Goal: Task Accomplishment & Management: Use online tool/utility

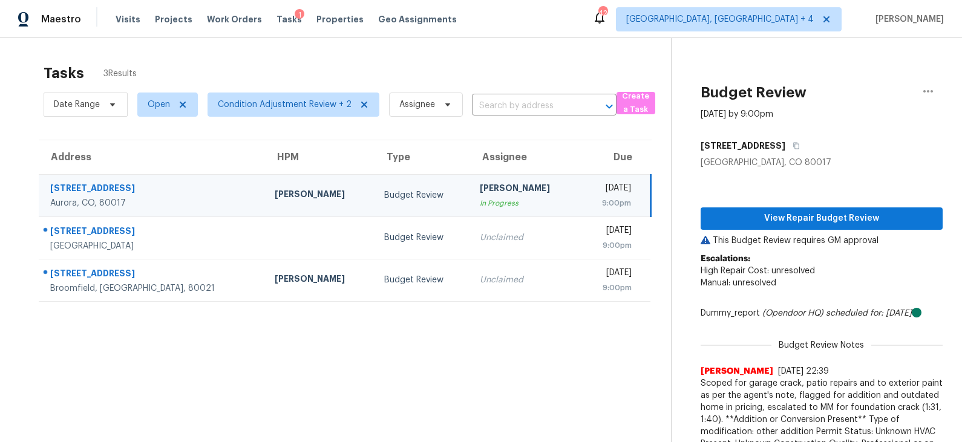
click at [7, 122] on div "Tasks 3 Results Date Range Open Condition Adjustment Review + 2 Assignee ​ Crea…" at bounding box center [481, 277] width 962 height 478
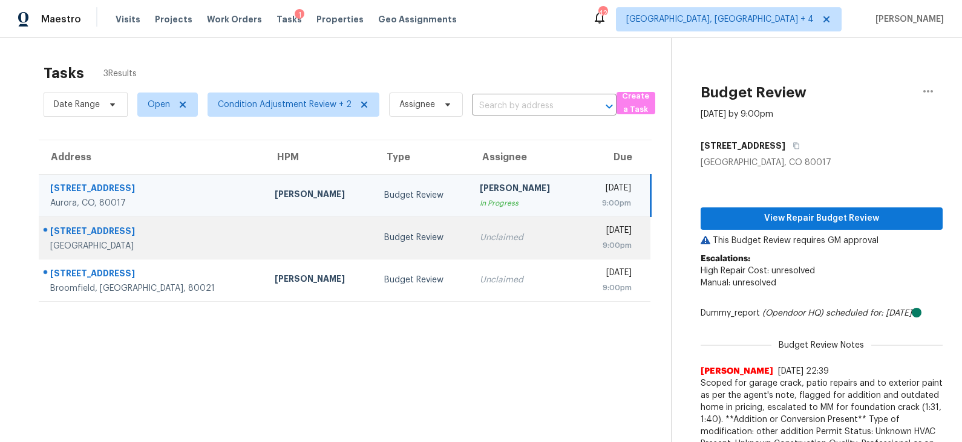
click at [410, 232] on td "Budget Review" at bounding box center [422, 238] width 96 height 42
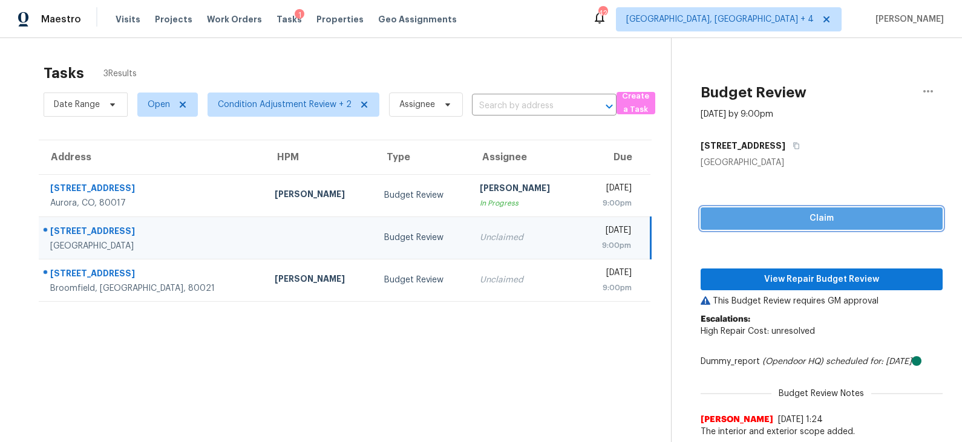
click at [804, 218] on span "Claim" at bounding box center [821, 218] width 223 height 15
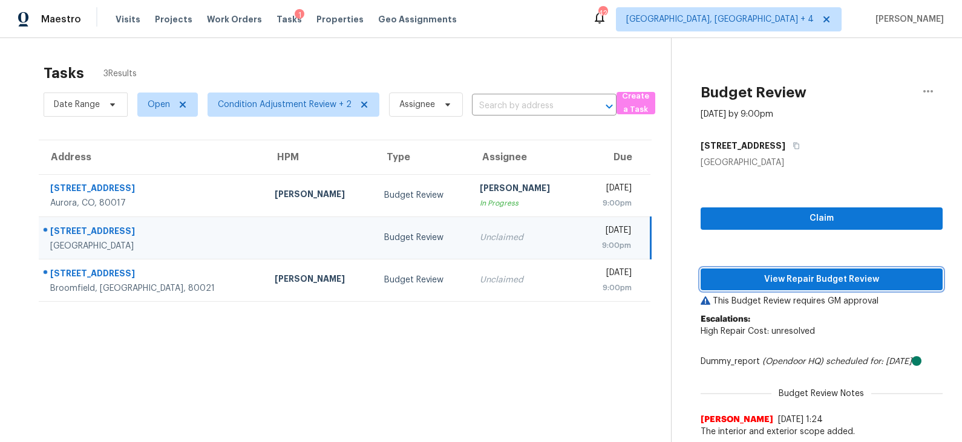
click at [783, 280] on span "View Repair Budget Review" at bounding box center [821, 279] width 223 height 15
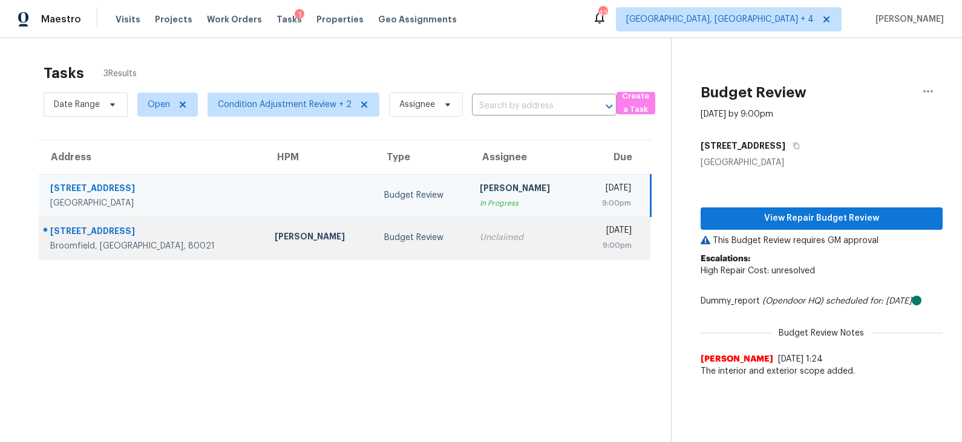
click at [470, 227] on td "Unclaimed" at bounding box center [524, 238] width 109 height 42
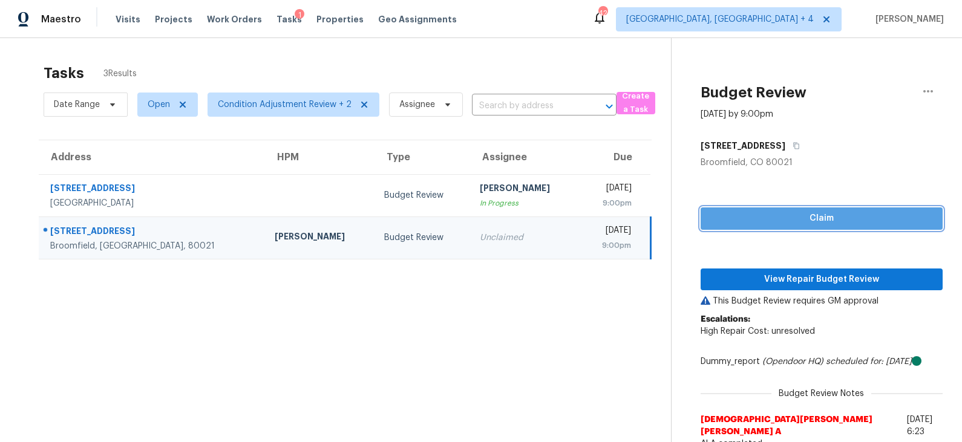
click at [780, 219] on span "Claim" at bounding box center [821, 218] width 223 height 15
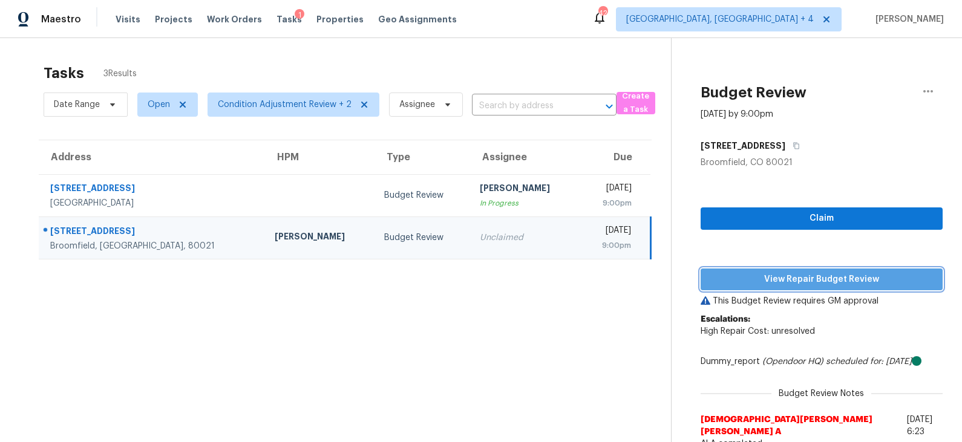
click at [766, 275] on span "View Repair Budget Review" at bounding box center [821, 279] width 223 height 15
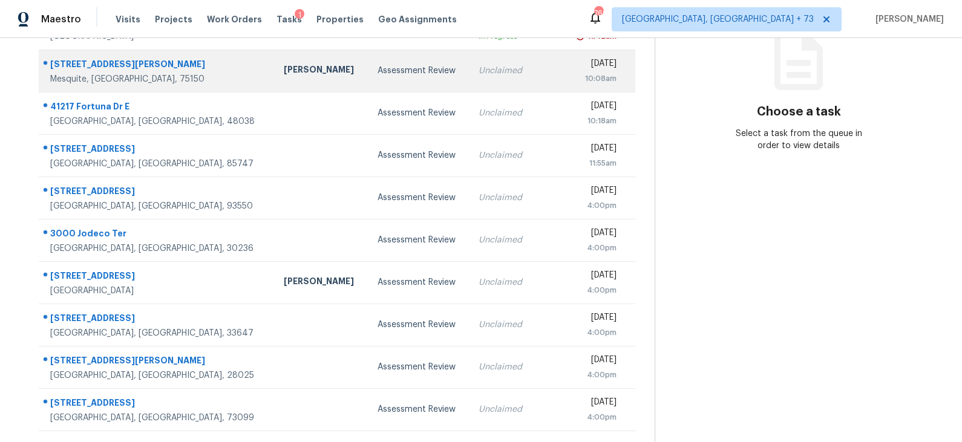
scroll to position [186, 0]
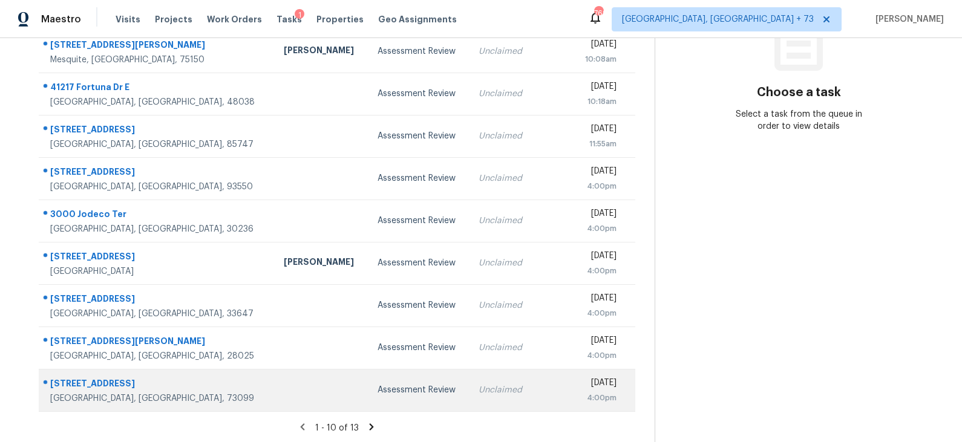
click at [393, 388] on div "Assessment Review" at bounding box center [418, 390] width 82 height 12
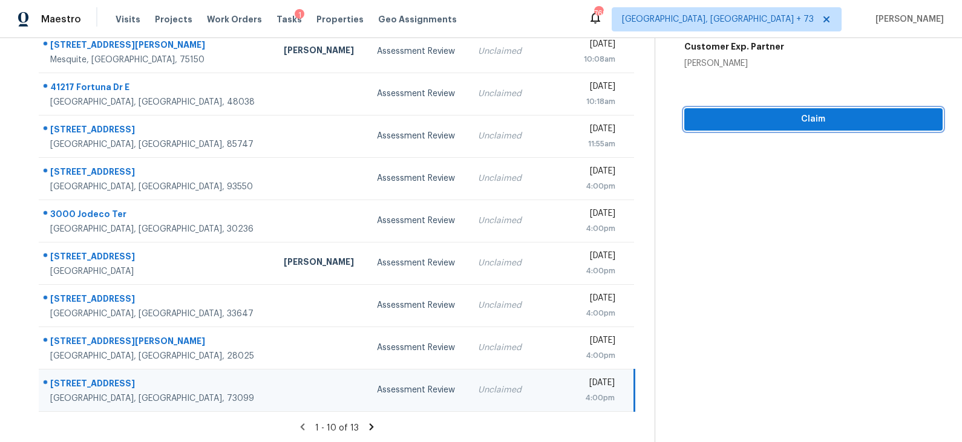
click at [772, 115] on span "Claim" at bounding box center [813, 119] width 239 height 15
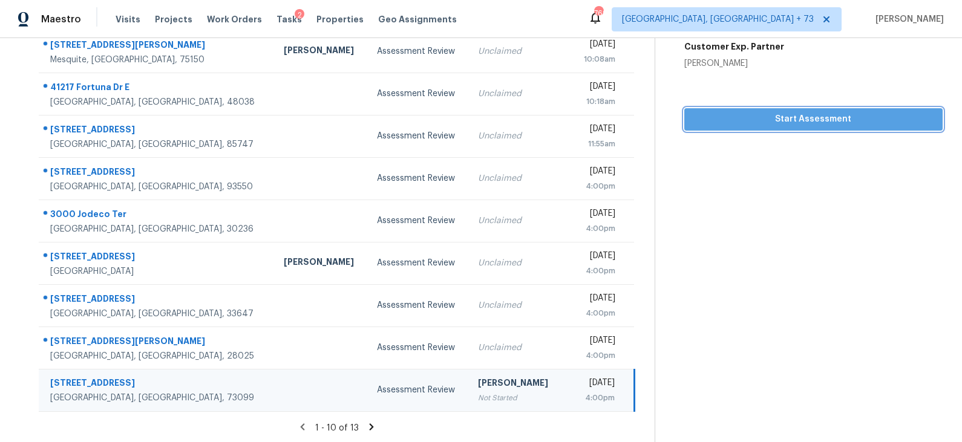
click at [759, 119] on span "Start Assessment" at bounding box center [813, 119] width 239 height 15
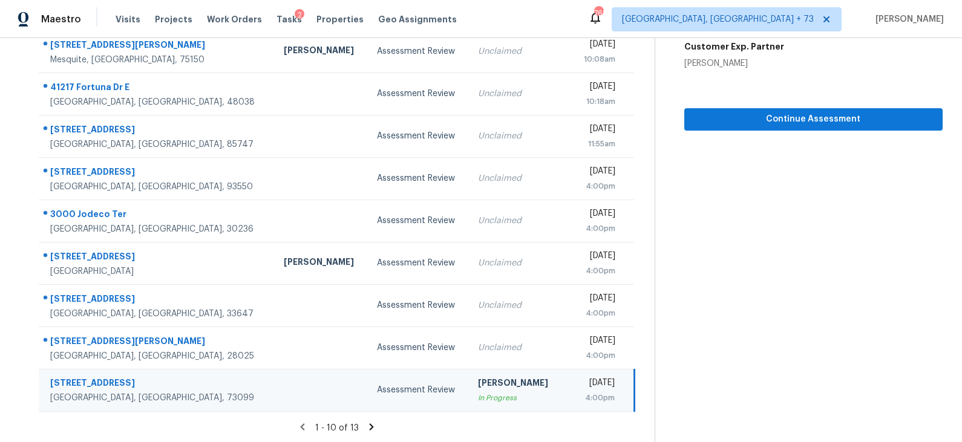
click at [401, 385] on div "Assessment Review" at bounding box center [418, 390] width 82 height 12
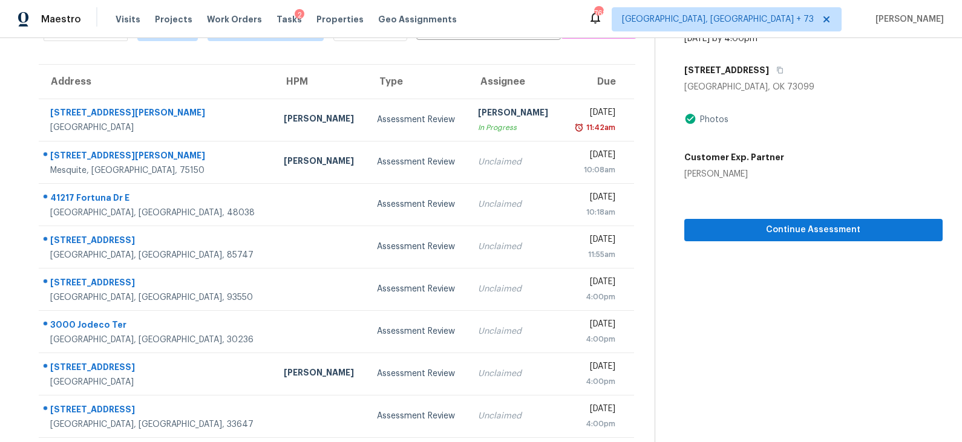
scroll to position [0, 0]
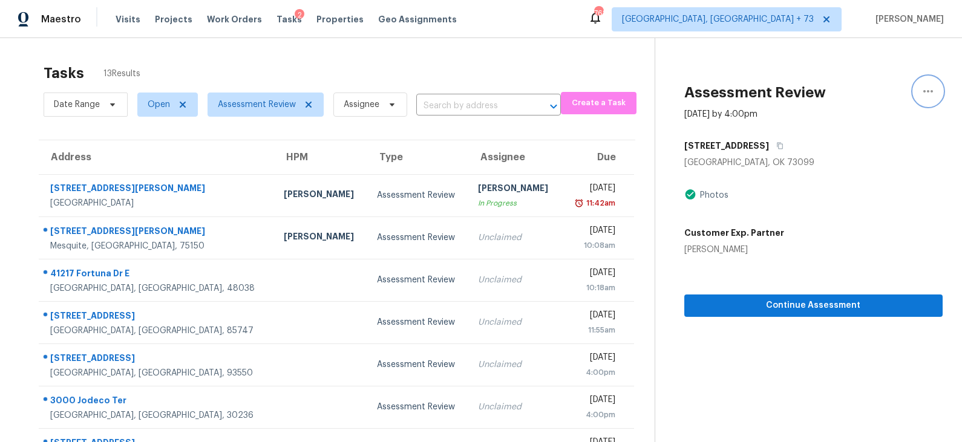
click at [930, 94] on icon "button" at bounding box center [928, 91] width 15 height 15
click at [870, 94] on div "Unclaim this task" at bounding box center [859, 94] width 94 height 12
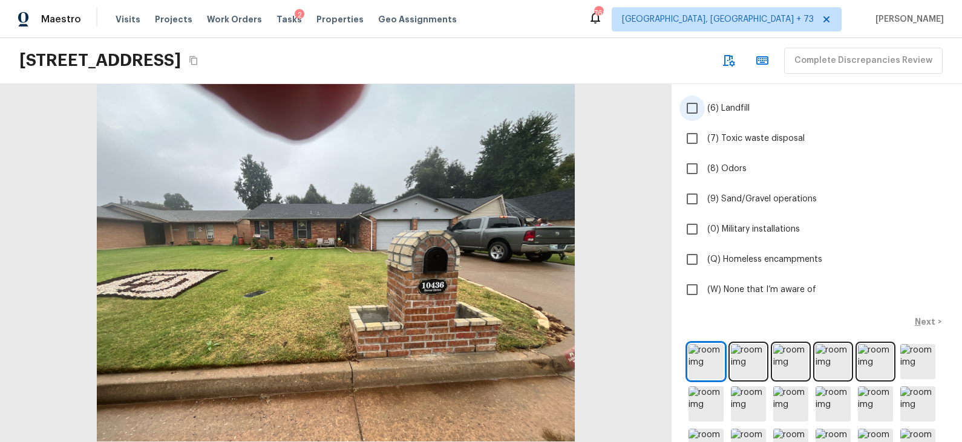
scroll to position [361, 0]
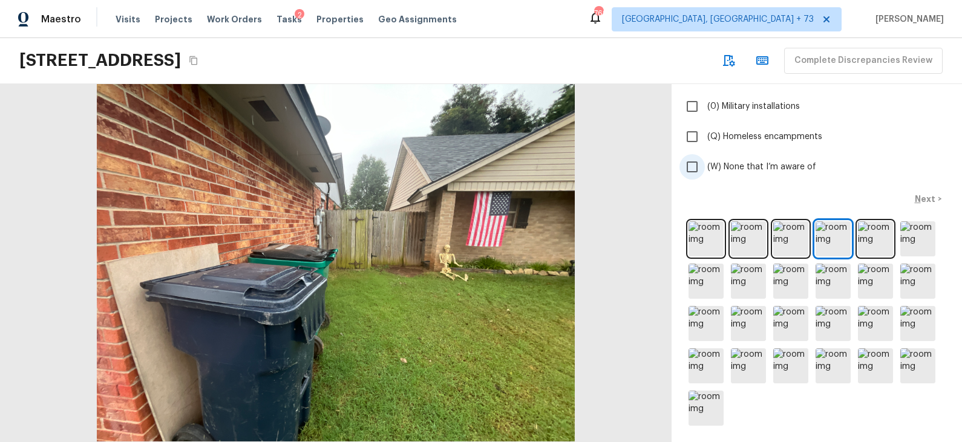
click at [746, 162] on span "(W) None that I’m aware of" at bounding box center [761, 167] width 109 height 12
click at [705, 162] on input "(W) None that I’m aware of" at bounding box center [691, 166] width 25 height 25
checkbox input "true"
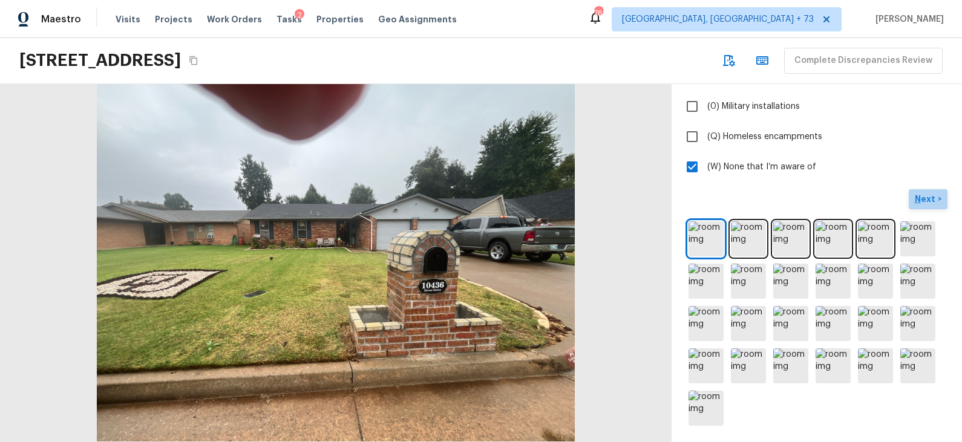
click at [921, 195] on p "Next" at bounding box center [926, 199] width 23 height 12
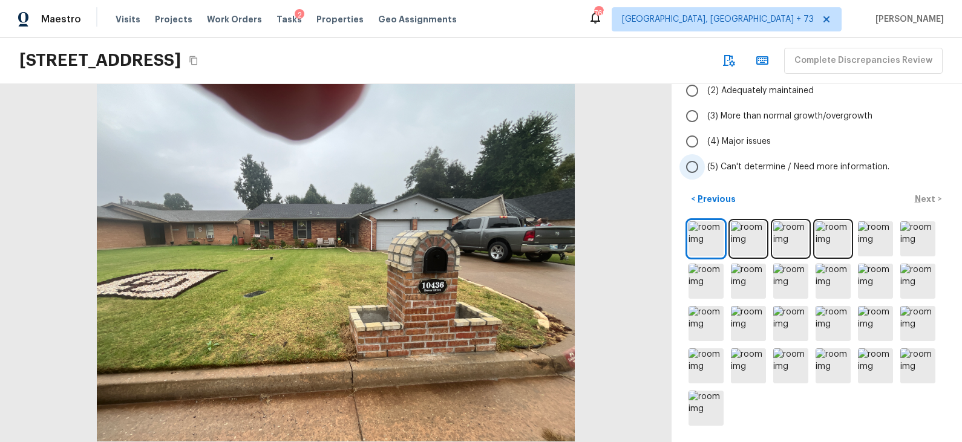
click at [810, 167] on span "(5) Can't determine / Need more information." at bounding box center [798, 167] width 182 height 12
click at [705, 167] on input "(5) Can't determine / Need more information." at bounding box center [691, 166] width 25 height 25
radio input "true"
click at [931, 201] on p "Next" at bounding box center [926, 199] width 23 height 12
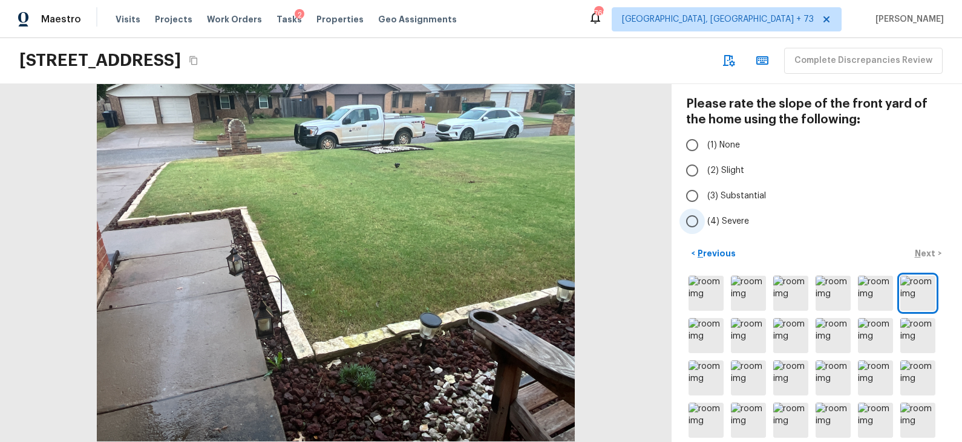
scroll to position [47, 0]
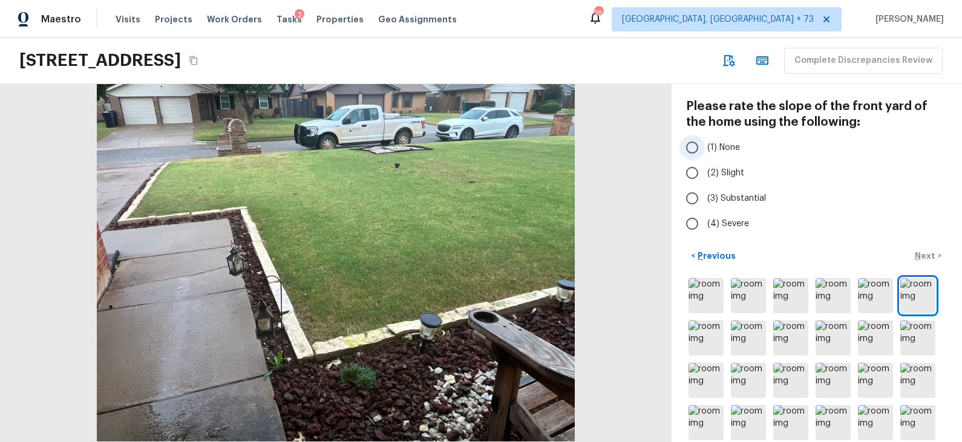
click at [745, 144] on label "(1) None" at bounding box center [808, 147] width 258 height 25
click at [705, 144] on input "(1) None" at bounding box center [691, 147] width 25 height 25
radio input "true"
click at [922, 254] on p "Next" at bounding box center [926, 256] width 23 height 12
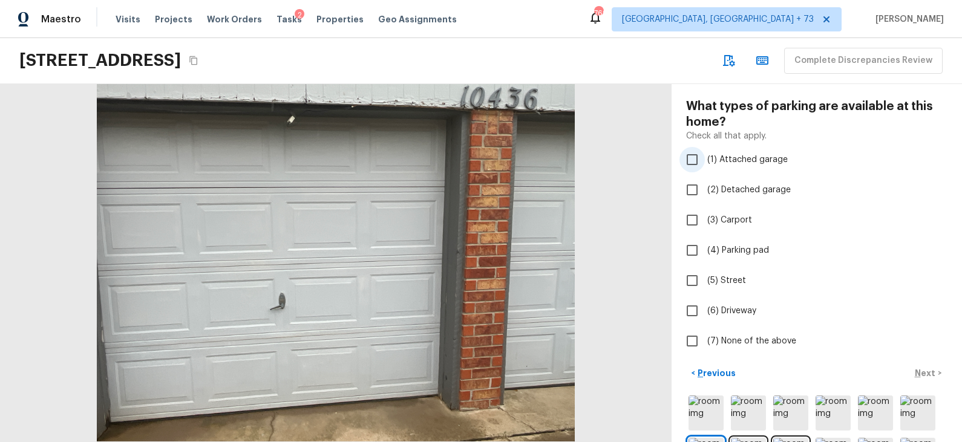
click at [797, 157] on label "(1) Attached garage" at bounding box center [808, 159] width 258 height 25
click at [705, 157] on input "(1) Attached garage" at bounding box center [691, 159] width 25 height 25
checkbox input "true"
click at [744, 307] on span "(6) Driveway" at bounding box center [731, 311] width 49 height 12
click at [705, 307] on input "(6) Driveway" at bounding box center [691, 310] width 25 height 25
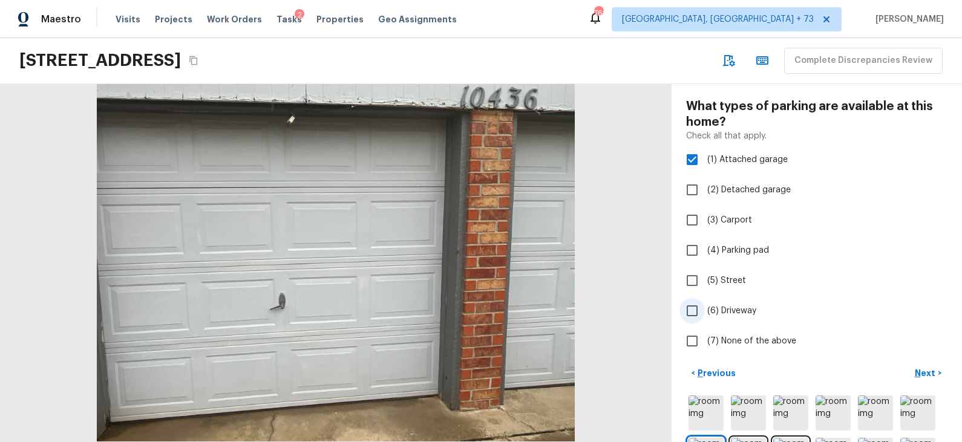
checkbox input "true"
click at [925, 369] on p "Next" at bounding box center [926, 373] width 23 height 12
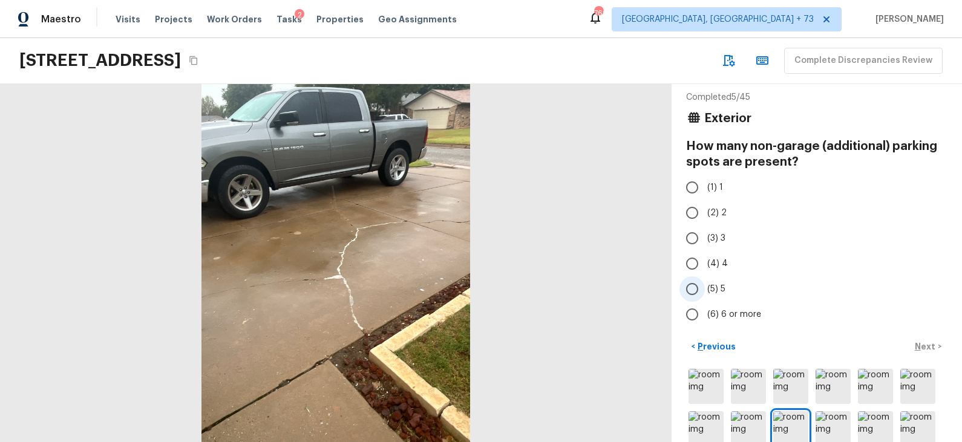
scroll to position [4, 0]
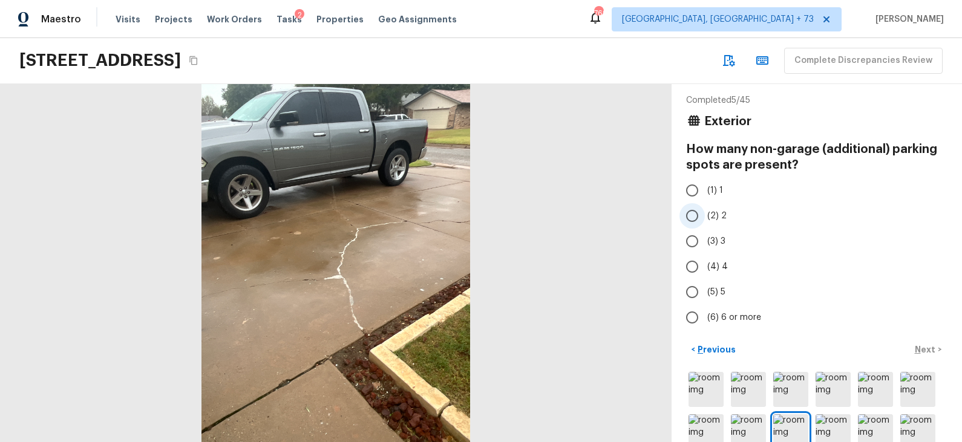
click at [774, 213] on label "(2) 2" at bounding box center [808, 215] width 258 height 25
click at [705, 213] on input "(2) 2" at bounding box center [691, 215] width 25 height 25
radio input "true"
click at [925, 348] on p "Next" at bounding box center [926, 350] width 23 height 12
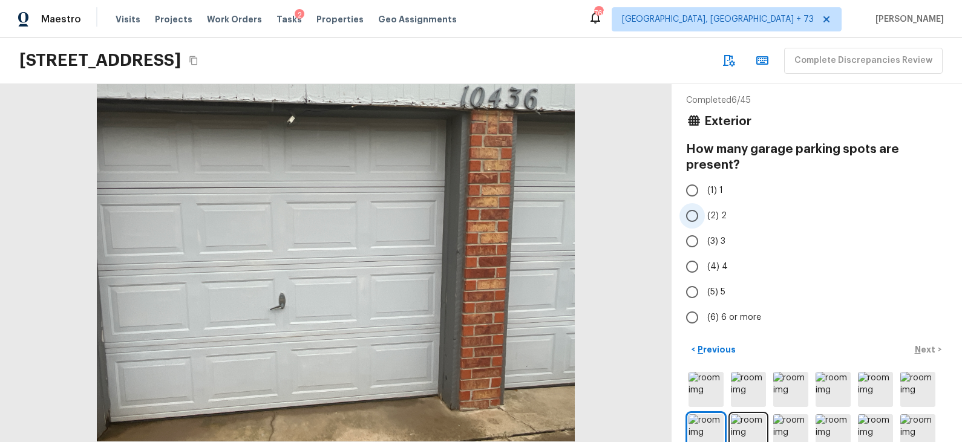
click at [755, 218] on label "(2) 2" at bounding box center [808, 215] width 258 height 25
click at [705, 218] on input "(2) 2" at bounding box center [691, 215] width 25 height 25
radio input "true"
click at [927, 351] on p "Next" at bounding box center [926, 350] width 23 height 12
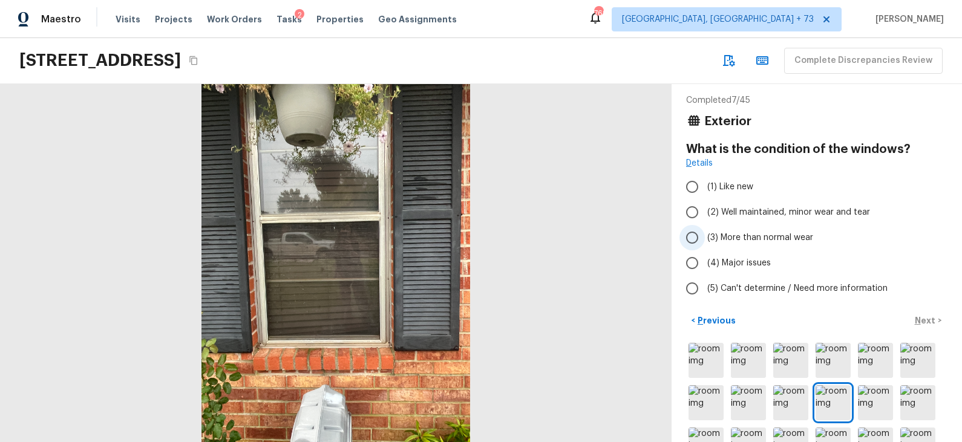
click at [768, 232] on span "(3) More than normal wear" at bounding box center [760, 238] width 106 height 12
click at [705, 231] on input "(3) More than normal wear" at bounding box center [691, 237] width 25 height 25
radio input "true"
click at [924, 316] on p "Next" at bounding box center [926, 321] width 23 height 12
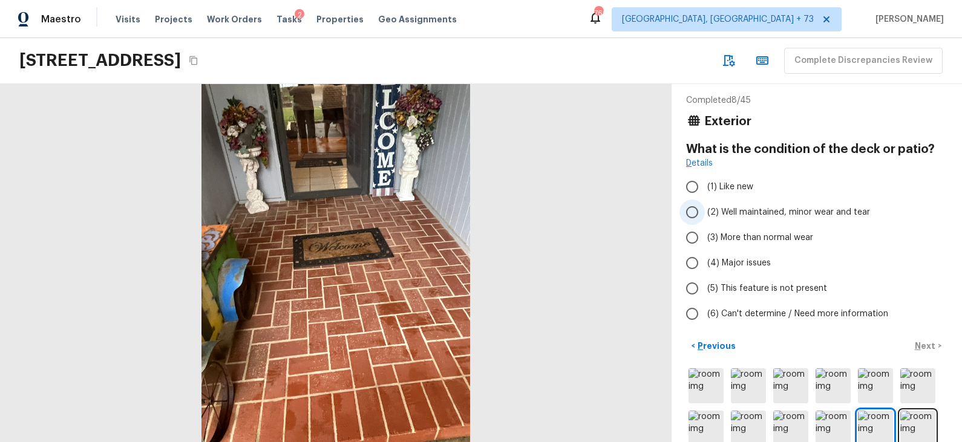
click at [776, 214] on span "(2) Well maintained, minor wear and tear" at bounding box center [788, 212] width 163 height 12
click at [705, 214] on input "(2) Well maintained, minor wear and tear" at bounding box center [691, 212] width 25 height 25
radio input "true"
click at [926, 341] on p "Next" at bounding box center [926, 346] width 23 height 12
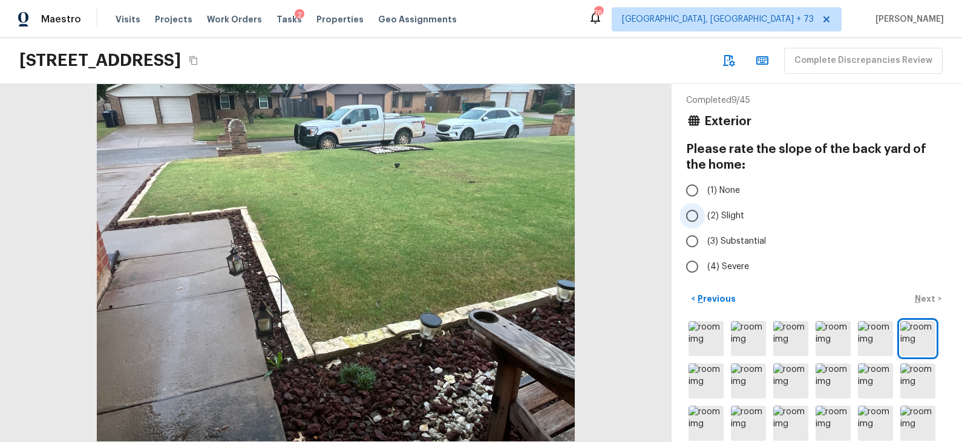
click at [769, 211] on label "(2) Slight" at bounding box center [808, 215] width 258 height 25
click at [705, 211] on input "(2) Slight" at bounding box center [691, 215] width 25 height 25
radio input "true"
click at [927, 297] on p "Next" at bounding box center [926, 299] width 23 height 12
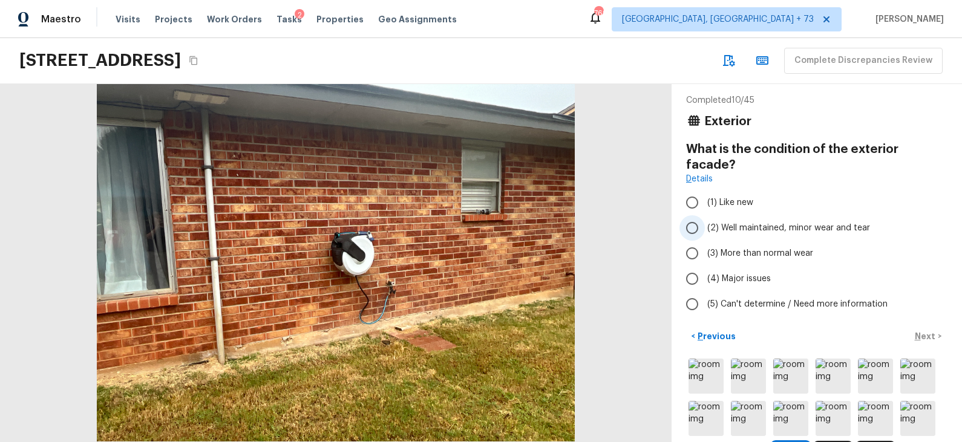
click at [818, 222] on span "(2) Well maintained, minor wear and tear" at bounding box center [788, 228] width 163 height 12
click at [705, 215] on input "(2) Well maintained, minor wear and tear" at bounding box center [691, 227] width 25 height 25
radio input "true"
click at [924, 330] on p "Next" at bounding box center [926, 336] width 23 height 12
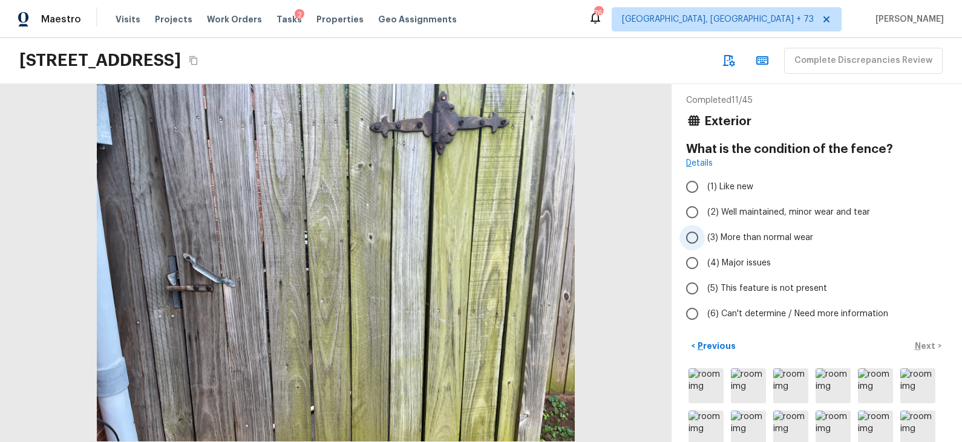
click at [838, 229] on label "(3) More than normal wear" at bounding box center [808, 237] width 258 height 25
click at [705, 229] on input "(3) More than normal wear" at bounding box center [691, 237] width 25 height 25
radio input "true"
click at [931, 346] on p "Next" at bounding box center [926, 346] width 23 height 12
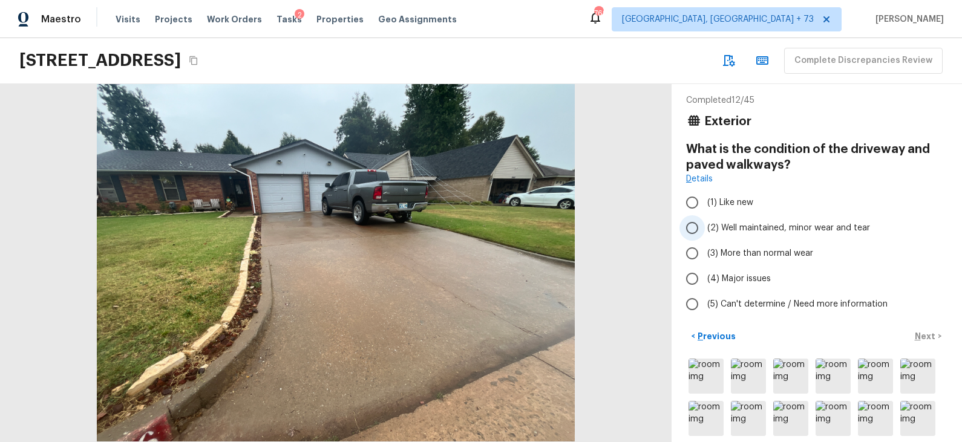
click at [844, 228] on span "(2) Well maintained, minor wear and tear" at bounding box center [788, 228] width 163 height 12
click at [705, 228] on input "(2) Well maintained, minor wear and tear" at bounding box center [691, 227] width 25 height 25
radio input "true"
click at [929, 336] on p "Next" at bounding box center [926, 336] width 23 height 12
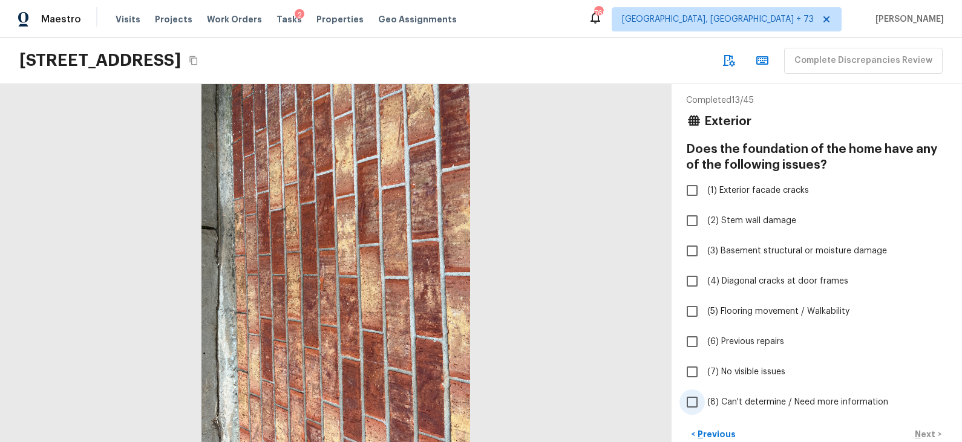
click at [801, 397] on span "(8) Can't determine / Need more information" at bounding box center [797, 402] width 181 height 12
click at [705, 397] on input "(8) Can't determine / Need more information" at bounding box center [691, 402] width 25 height 25
checkbox input "true"
click at [927, 432] on p "Next" at bounding box center [926, 434] width 23 height 12
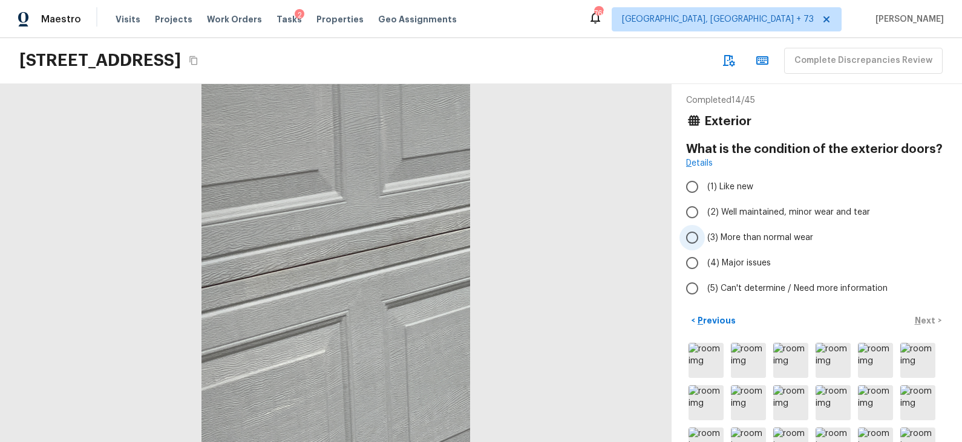
click at [824, 235] on label "(3) More than normal wear" at bounding box center [808, 237] width 258 height 25
click at [705, 235] on input "(3) More than normal wear" at bounding box center [691, 237] width 25 height 25
radio input "true"
click at [935, 322] on p "Next" at bounding box center [926, 321] width 23 height 12
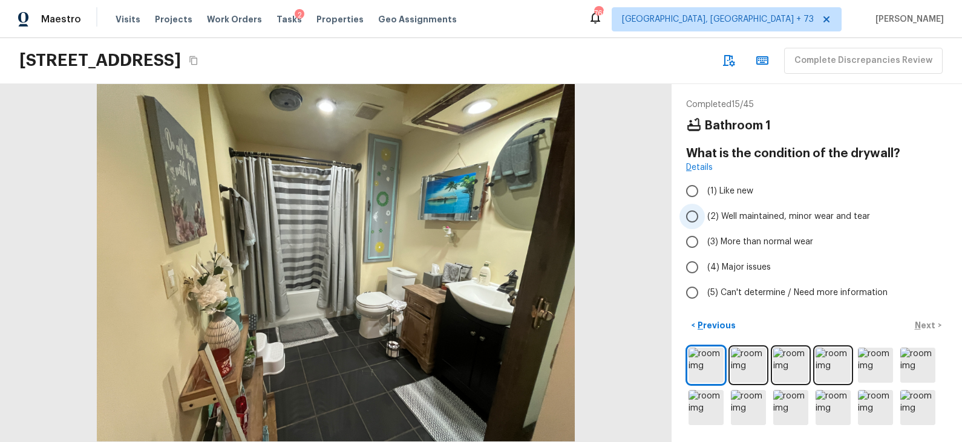
click at [848, 214] on span "(2) Well maintained, minor wear and tear" at bounding box center [788, 216] width 163 height 12
click at [705, 214] on input "(2) Well maintained, minor wear and tear" at bounding box center [691, 216] width 25 height 25
radio input "true"
click at [919, 321] on p "Next" at bounding box center [926, 325] width 23 height 12
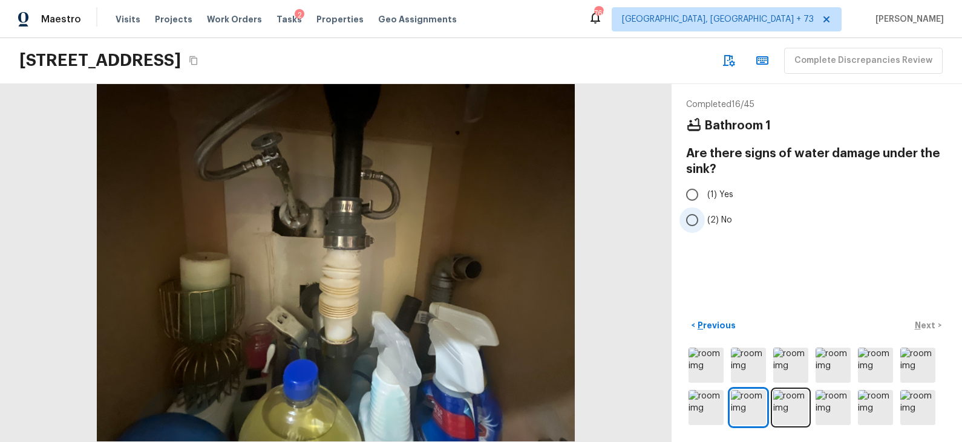
click at [809, 220] on label "(2) No" at bounding box center [808, 219] width 258 height 25
click at [705, 220] on input "(2) No" at bounding box center [691, 219] width 25 height 25
radio input "true"
click at [925, 317] on button "Next >" at bounding box center [928, 326] width 39 height 20
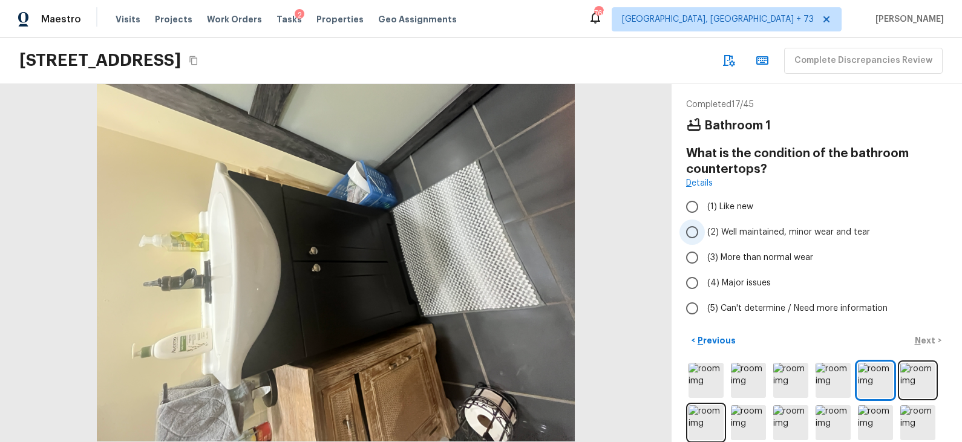
click at [838, 233] on span "(2) Well maintained, minor wear and tear" at bounding box center [788, 232] width 163 height 12
click at [705, 233] on input "(2) Well maintained, minor wear and tear" at bounding box center [691, 232] width 25 height 25
radio input "true"
click at [920, 332] on button "Next >" at bounding box center [928, 341] width 39 height 20
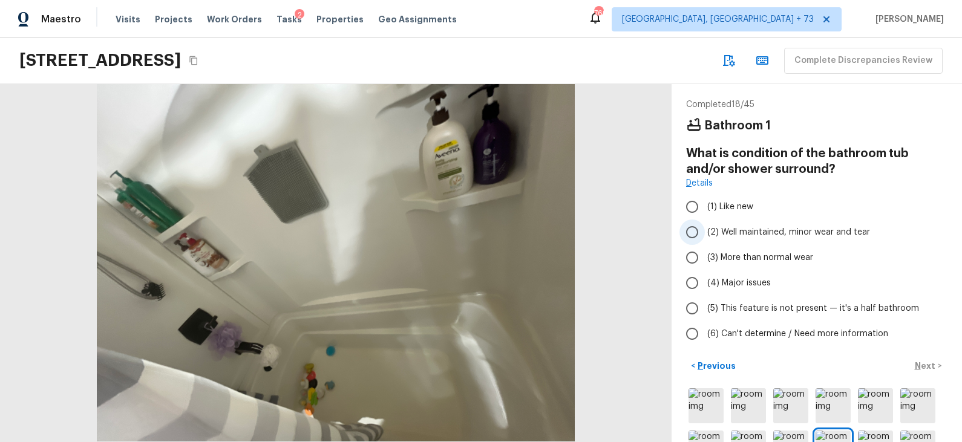
click at [846, 229] on span "(2) Well maintained, minor wear and tear" at bounding box center [788, 232] width 163 height 12
click at [705, 229] on input "(2) Well maintained, minor wear and tear" at bounding box center [691, 232] width 25 height 25
radio input "true"
click at [924, 361] on p "Next" at bounding box center [926, 366] width 23 height 12
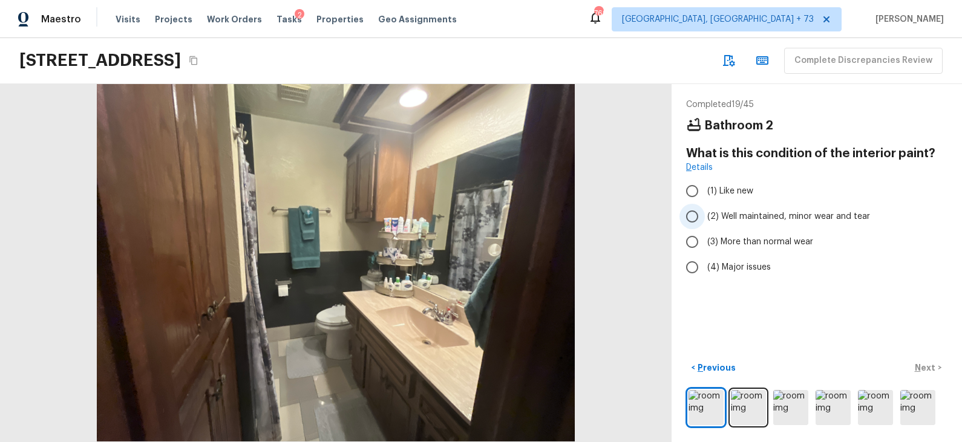
click at [815, 217] on span "(2) Well maintained, minor wear and tear" at bounding box center [788, 216] width 163 height 12
click at [705, 217] on input "(2) Well maintained, minor wear and tear" at bounding box center [691, 216] width 25 height 25
radio input "true"
click at [917, 362] on p "Next" at bounding box center [926, 368] width 23 height 12
click at [827, 210] on span "(2) Well maintained, minor wear and tear" at bounding box center [788, 216] width 163 height 12
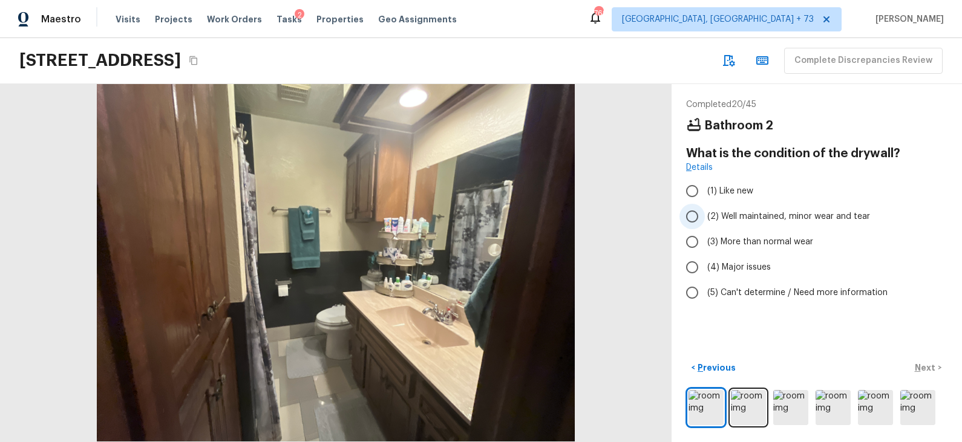
click at [705, 209] on input "(2) Well maintained, minor wear and tear" at bounding box center [691, 216] width 25 height 25
radio input "true"
click at [922, 368] on p "Next" at bounding box center [926, 368] width 23 height 12
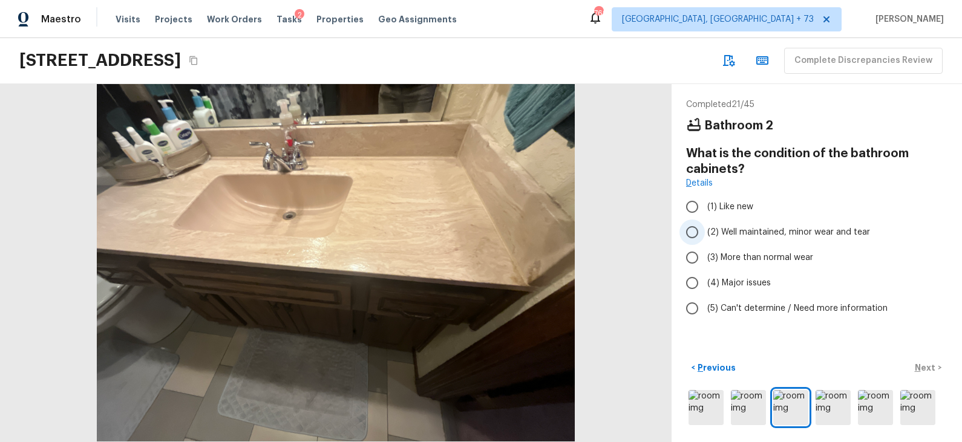
click at [832, 236] on span "(2) Well maintained, minor wear and tear" at bounding box center [788, 232] width 163 height 12
click at [705, 236] on input "(2) Well maintained, minor wear and tear" at bounding box center [691, 232] width 25 height 25
radio input "true"
click at [924, 365] on p "Next" at bounding box center [926, 368] width 23 height 12
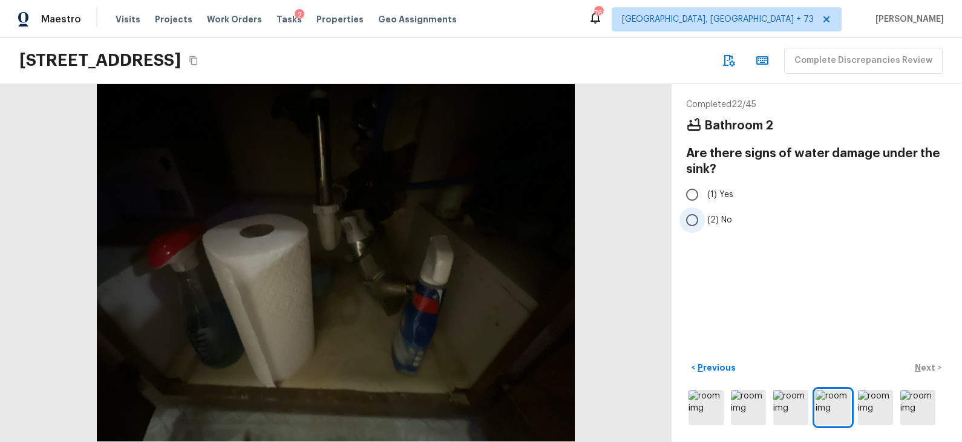
click at [804, 211] on label "(2) No" at bounding box center [808, 219] width 258 height 25
click at [705, 211] on input "(2) No" at bounding box center [691, 219] width 25 height 25
radio input "true"
click at [927, 358] on button "Next >" at bounding box center [928, 368] width 39 height 20
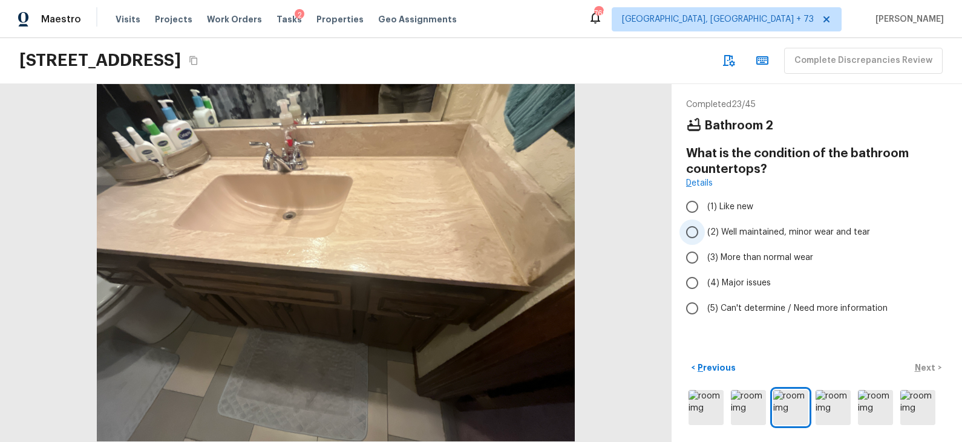
click at [854, 237] on span "(2) Well maintained, minor wear and tear" at bounding box center [788, 232] width 163 height 12
click at [705, 237] on input "(2) Well maintained, minor wear and tear" at bounding box center [691, 232] width 25 height 25
radio input "true"
click at [932, 373] on button "Next >" at bounding box center [928, 368] width 39 height 20
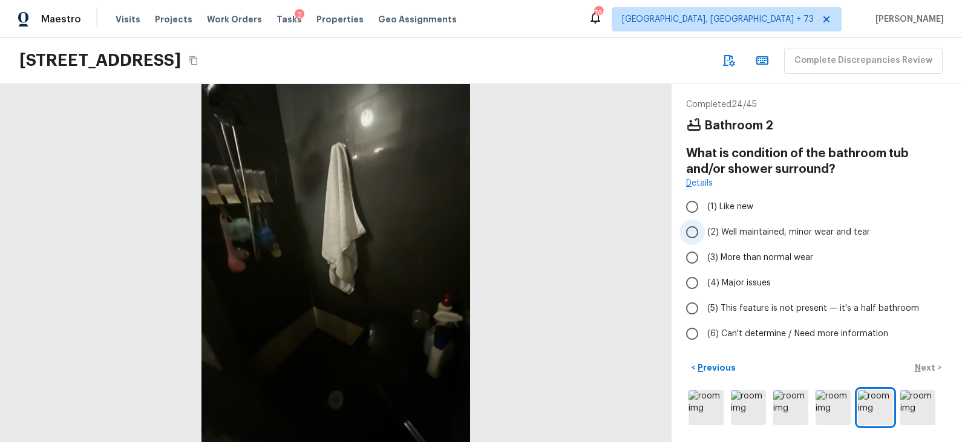
click at [833, 232] on span "(2) Well maintained, minor wear and tear" at bounding box center [788, 232] width 163 height 12
click at [705, 232] on input "(2) Well maintained, minor wear and tear" at bounding box center [691, 232] width 25 height 25
radio input "true"
click at [921, 362] on p "Next" at bounding box center [926, 368] width 23 height 12
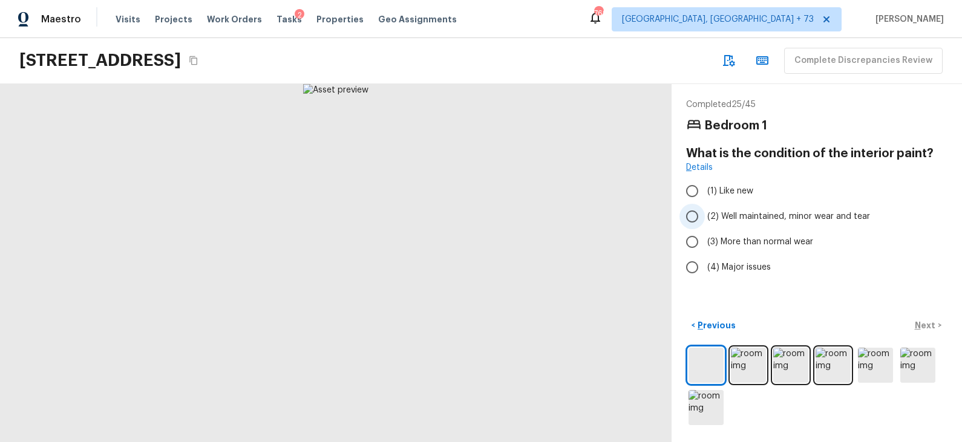
click at [813, 212] on span "(2) Well maintained, minor wear and tear" at bounding box center [788, 216] width 163 height 12
click at [705, 212] on input "(2) Well maintained, minor wear and tear" at bounding box center [691, 216] width 25 height 25
radio input "true"
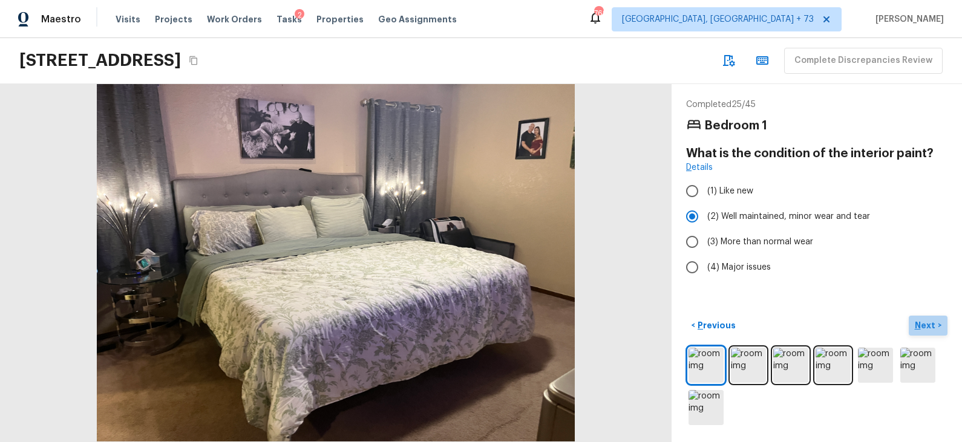
click at [928, 318] on button "Next >" at bounding box center [928, 326] width 39 height 20
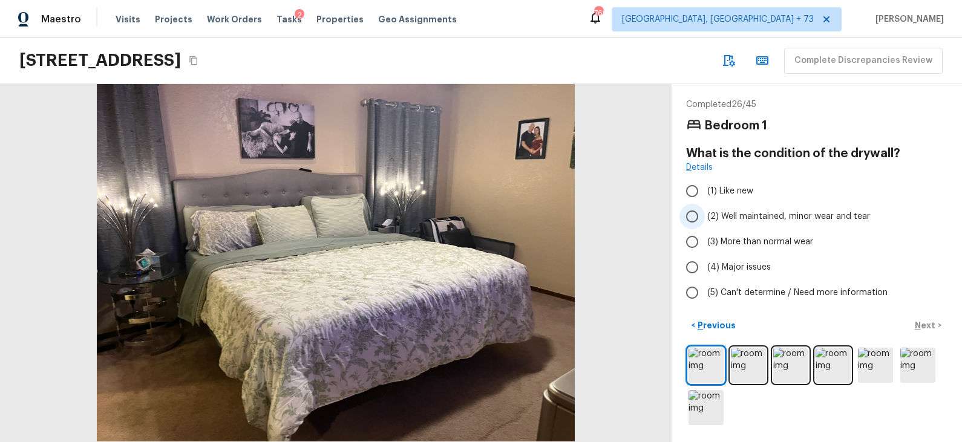
click at [838, 220] on span "(2) Well maintained, minor wear and tear" at bounding box center [788, 216] width 163 height 12
click at [705, 220] on input "(2) Well maintained, minor wear and tear" at bounding box center [691, 216] width 25 height 25
radio input "true"
click at [918, 329] on p "Next" at bounding box center [926, 325] width 23 height 12
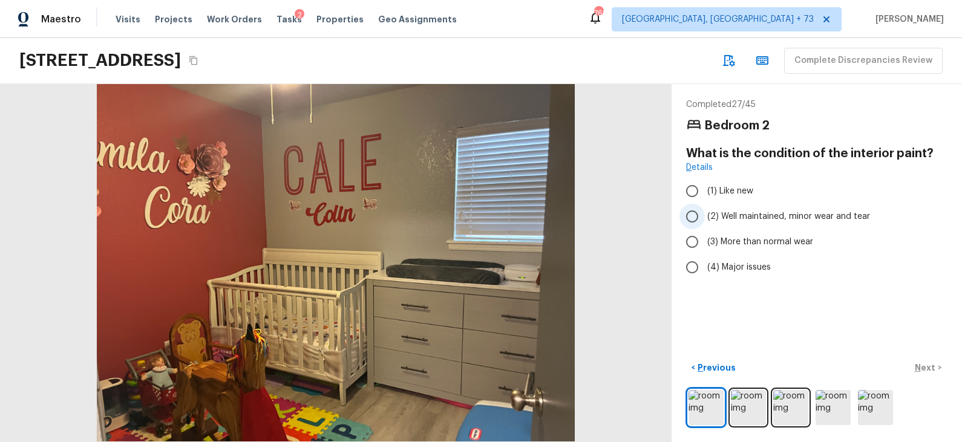
click at [836, 220] on span "(2) Well maintained, minor wear and tear" at bounding box center [788, 216] width 163 height 12
click at [705, 220] on input "(2) Well maintained, minor wear and tear" at bounding box center [691, 216] width 25 height 25
radio input "true"
click at [920, 365] on p "Next" at bounding box center [926, 368] width 23 height 12
click at [829, 221] on span "(2) Well maintained, minor wear and tear" at bounding box center [788, 216] width 163 height 12
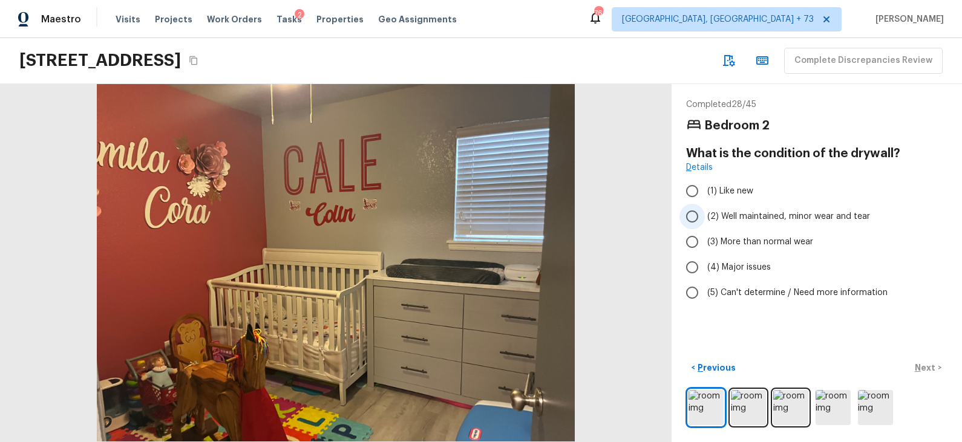
click at [705, 221] on input "(2) Well maintained, minor wear and tear" at bounding box center [691, 216] width 25 height 25
radio input "true"
click at [921, 363] on p "Next" at bounding box center [926, 368] width 23 height 12
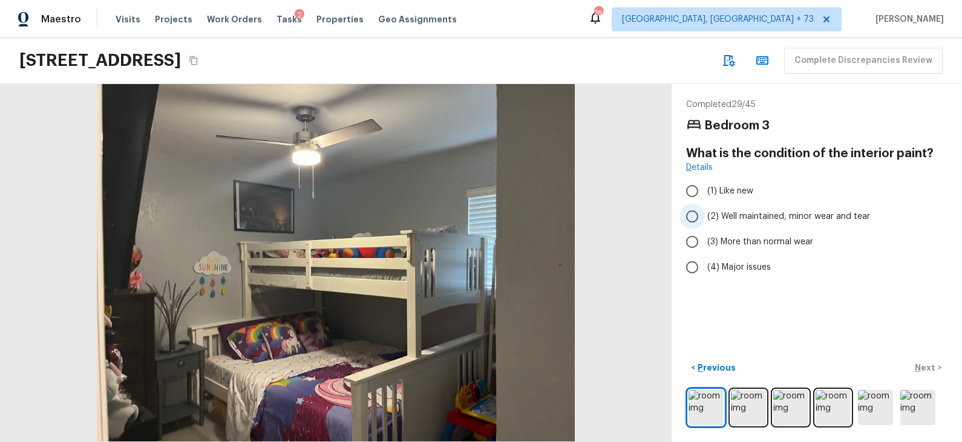
click at [823, 218] on span "(2) Well maintained, minor wear and tear" at bounding box center [788, 216] width 163 height 12
click at [705, 218] on input "(2) Well maintained, minor wear and tear" at bounding box center [691, 216] width 25 height 25
radio input "true"
click at [928, 370] on p "Next" at bounding box center [926, 368] width 23 height 12
click at [841, 222] on label "(2) Well maintained, minor wear and tear" at bounding box center [808, 216] width 258 height 25
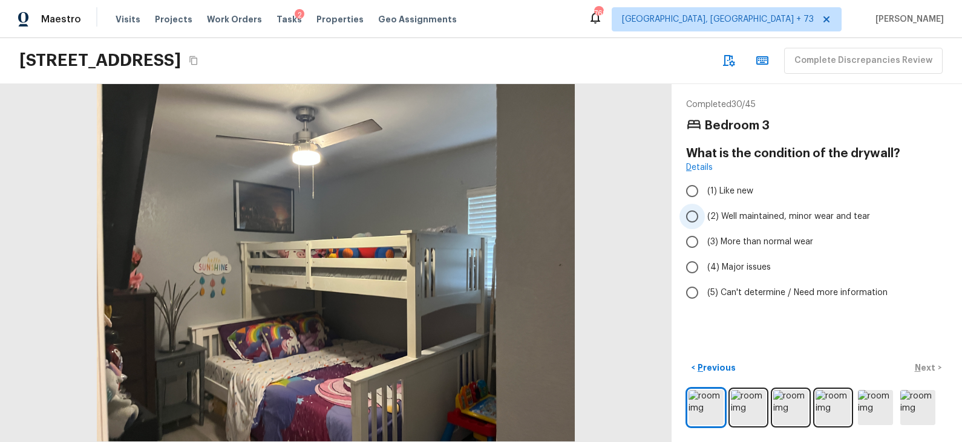
click at [705, 222] on input "(2) Well maintained, minor wear and tear" at bounding box center [691, 216] width 25 height 25
radio input "true"
click at [927, 367] on p "Next" at bounding box center [926, 368] width 23 height 12
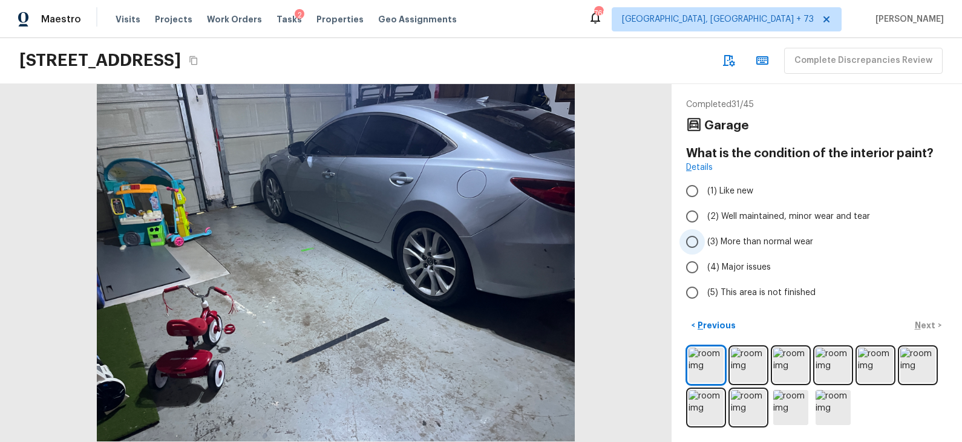
click at [820, 233] on label "(3) More than normal wear" at bounding box center [808, 241] width 258 height 25
click at [705, 233] on input "(3) More than normal wear" at bounding box center [691, 241] width 25 height 25
radio input "true"
click at [925, 328] on p "Next" at bounding box center [926, 325] width 23 height 12
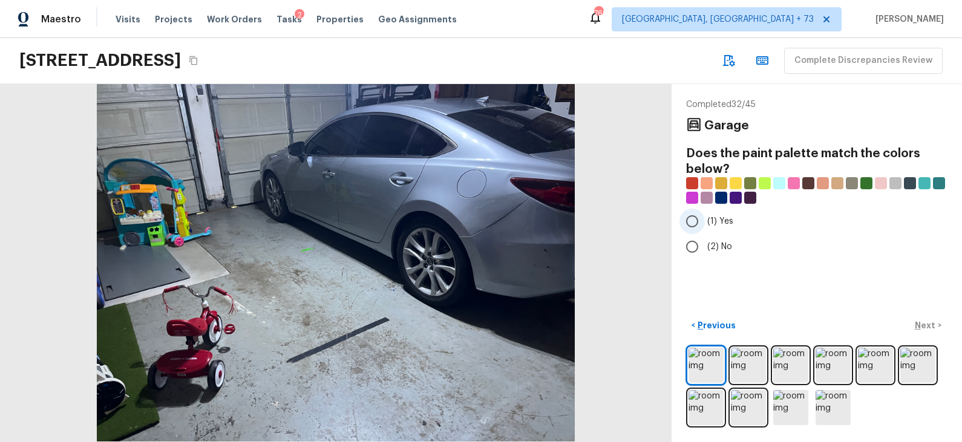
click at [726, 221] on span "(1) Yes" at bounding box center [720, 221] width 26 height 12
click at [705, 221] on input "(1) Yes" at bounding box center [691, 221] width 25 height 25
radio input "true"
click at [718, 324] on p "Previous" at bounding box center [715, 325] width 41 height 12
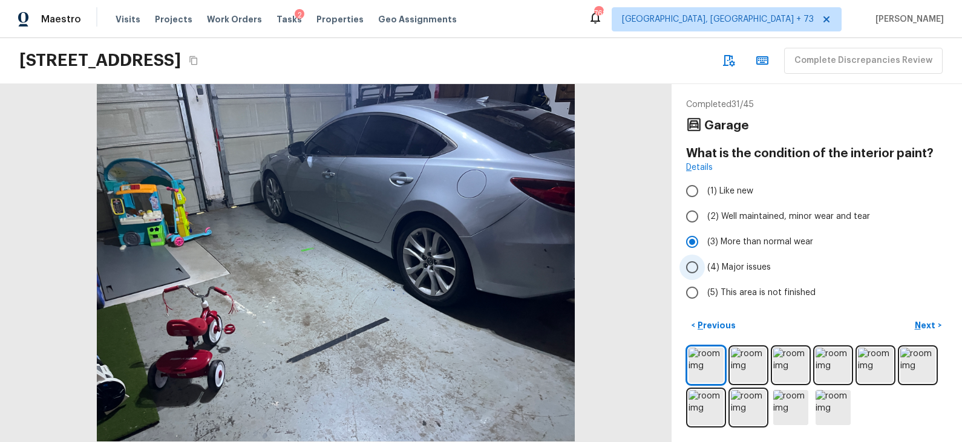
click at [754, 267] on span "(4) Major issues" at bounding box center [739, 267] width 64 height 12
click at [705, 267] on input "(4) Major issues" at bounding box center [691, 267] width 25 height 25
radio input "true"
click at [919, 321] on p "Next" at bounding box center [926, 325] width 23 height 12
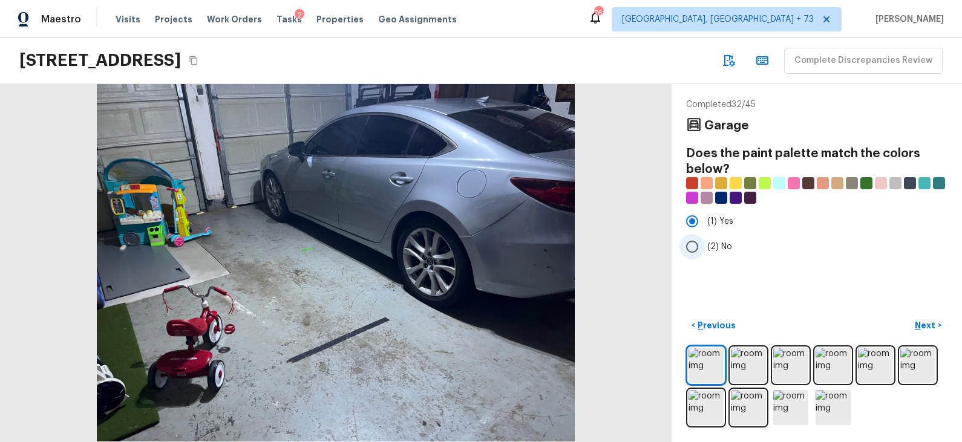
click at [717, 247] on span "(2) No" at bounding box center [719, 247] width 25 height 12
click at [705, 247] on input "(2) No" at bounding box center [691, 246] width 25 height 25
radio input "true"
click at [726, 323] on p "Previous" at bounding box center [715, 325] width 41 height 12
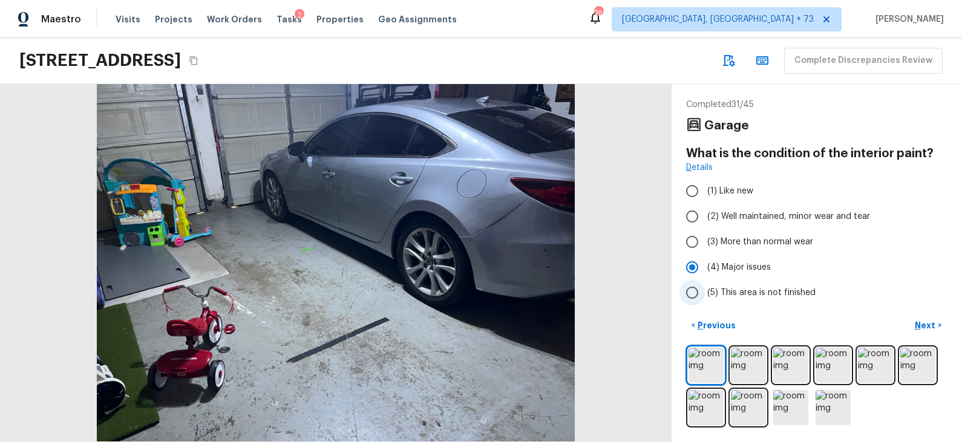
click at [772, 284] on label "(5) This area is not finished" at bounding box center [808, 292] width 258 height 25
click at [705, 284] on input "(5) This area is not finished" at bounding box center [691, 292] width 25 height 25
radio input "true"
click at [762, 238] on span "(3) More than normal wear" at bounding box center [760, 242] width 106 height 12
click at [705, 238] on input "(3) More than normal wear" at bounding box center [691, 241] width 25 height 25
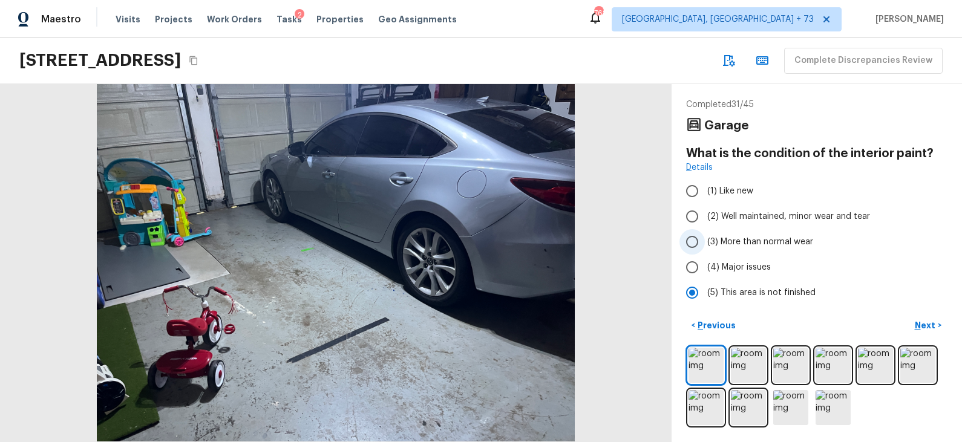
radio input "true"
click at [928, 320] on p "Next" at bounding box center [926, 325] width 23 height 12
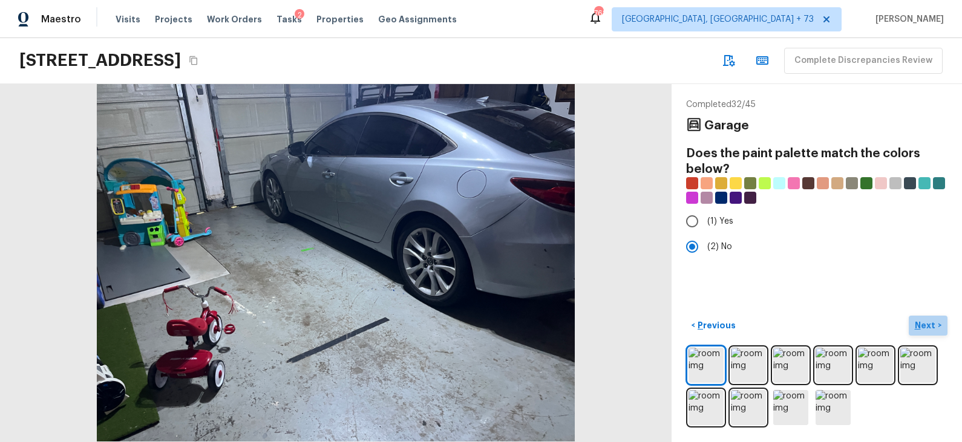
click at [925, 325] on p "Next" at bounding box center [926, 325] width 23 height 12
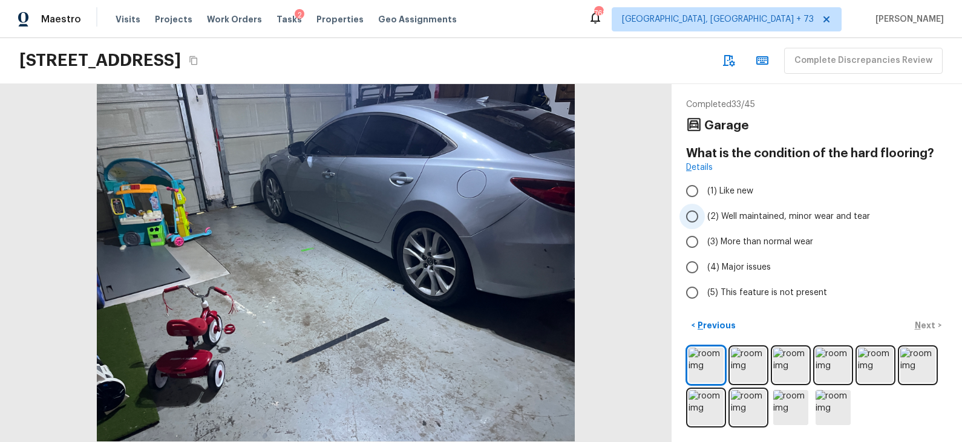
click at [774, 218] on span "(2) Well maintained, minor wear and tear" at bounding box center [788, 216] width 163 height 12
click at [705, 218] on input "(2) Well maintained, minor wear and tear" at bounding box center [691, 216] width 25 height 25
radio input "true"
click at [926, 322] on p "Next" at bounding box center [926, 325] width 23 height 12
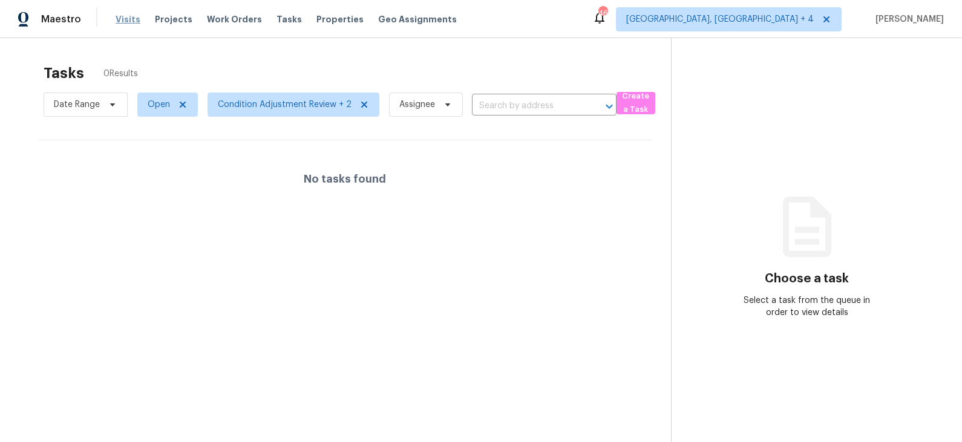
click at [122, 20] on span "Visits" at bounding box center [128, 19] width 25 height 12
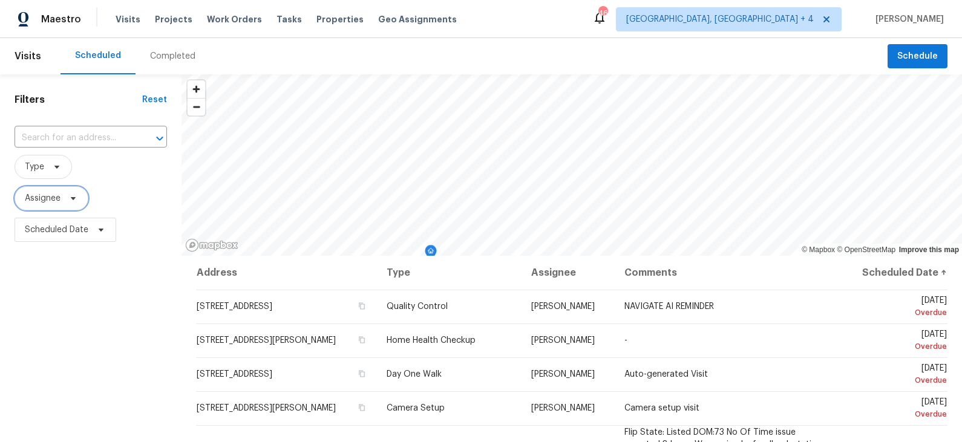
click at [68, 196] on icon at bounding box center [73, 199] width 10 height 10
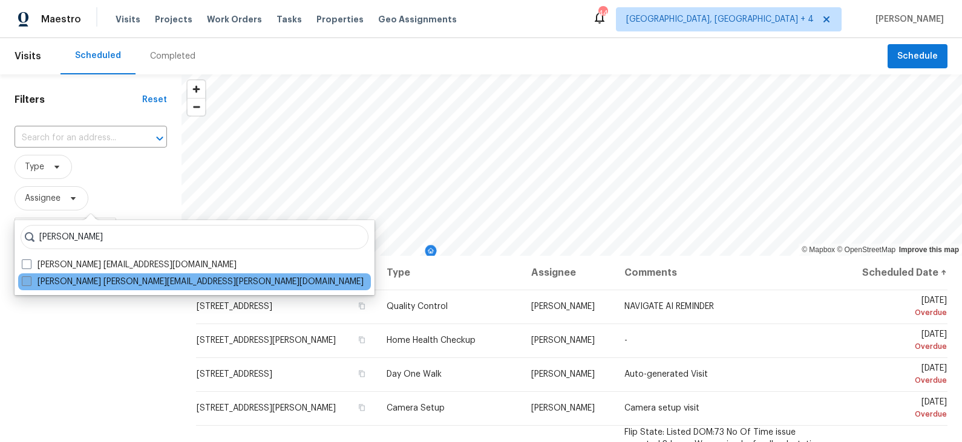
type input "[PERSON_NAME]"
click at [79, 280] on label "[PERSON_NAME] [PERSON_NAME][EMAIL_ADDRESS][PERSON_NAME][DOMAIN_NAME]" at bounding box center [193, 282] width 342 height 12
click at [30, 280] on input "[PERSON_NAME] [PERSON_NAME][EMAIL_ADDRESS][PERSON_NAME][DOMAIN_NAME]" at bounding box center [26, 280] width 8 height 8
checkbox input "true"
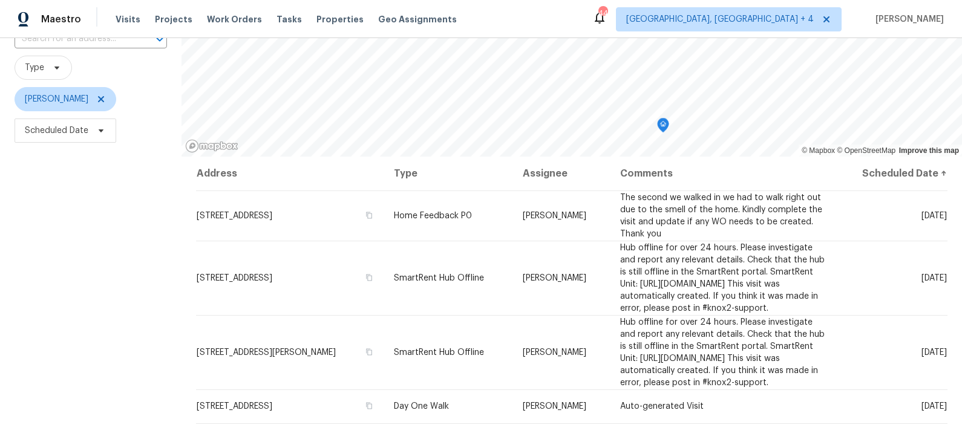
scroll to position [98, 0]
click at [663, 130] on icon "Map marker" at bounding box center [662, 127] width 11 height 14
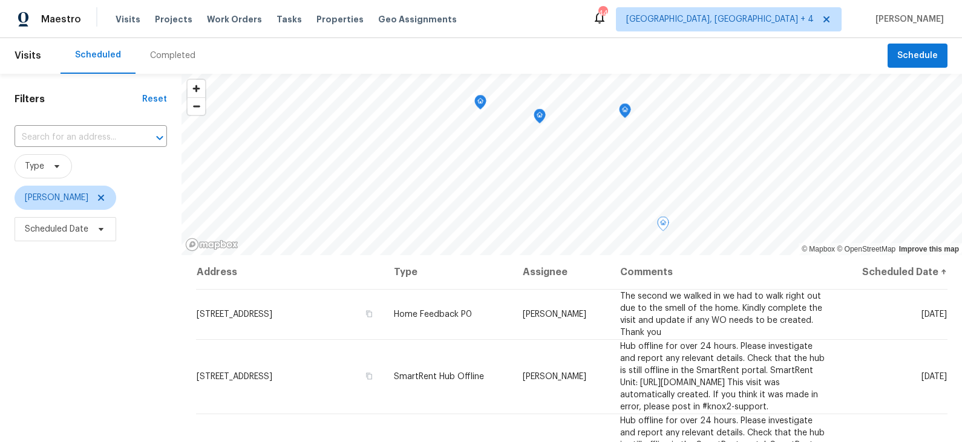
scroll to position [0, 0]
click at [907, 53] on span "Schedule" at bounding box center [917, 56] width 41 height 15
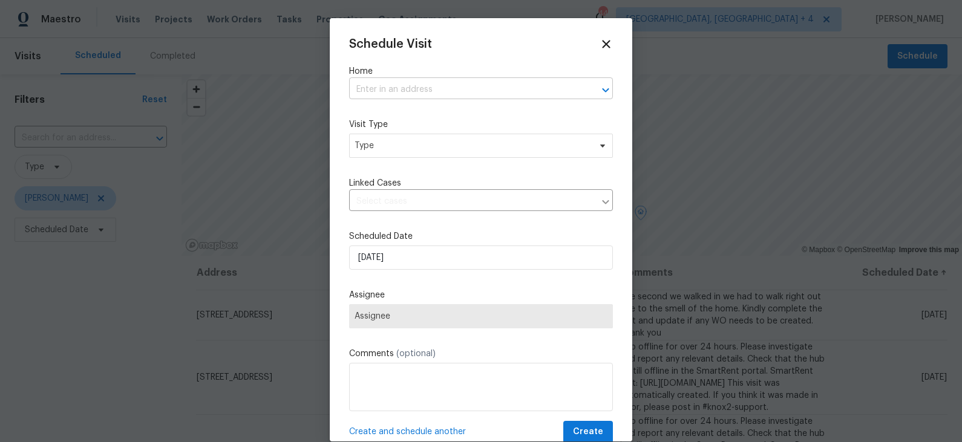
click at [478, 90] on input "text" at bounding box center [464, 89] width 230 height 19
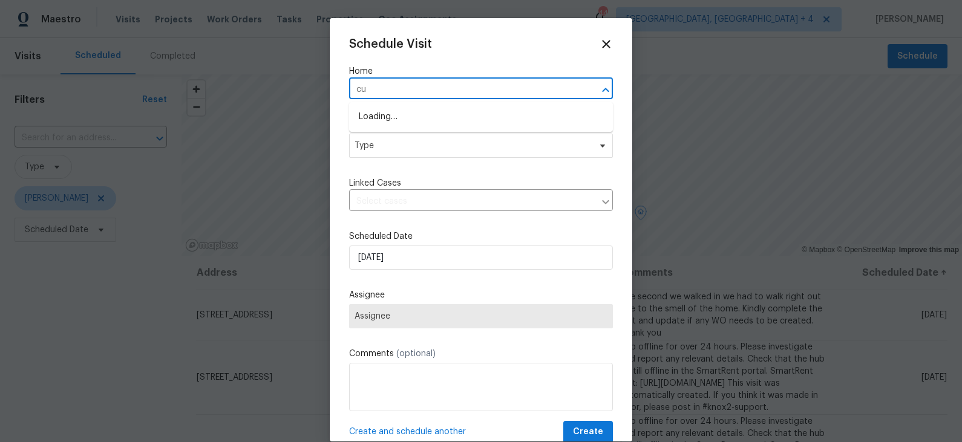
type input "c"
type input "3517"
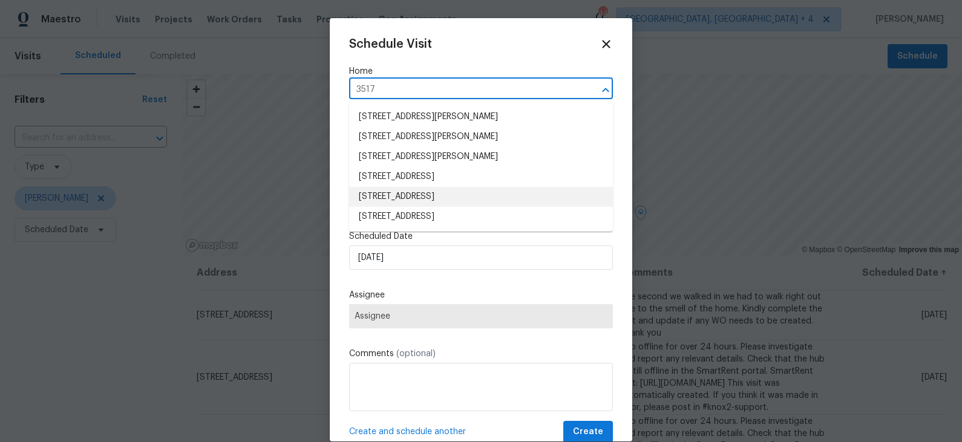
click at [449, 197] on li "[STREET_ADDRESS]" at bounding box center [481, 197] width 264 height 20
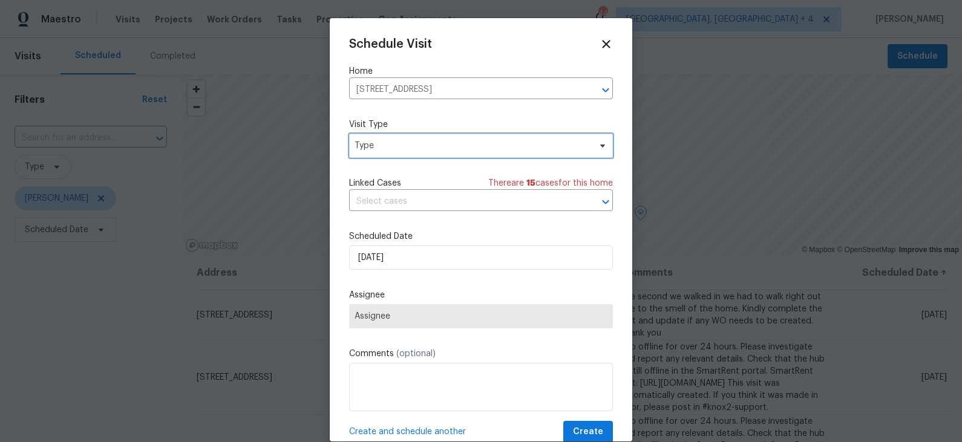
click at [466, 147] on span "Type" at bounding box center [471, 146] width 235 height 12
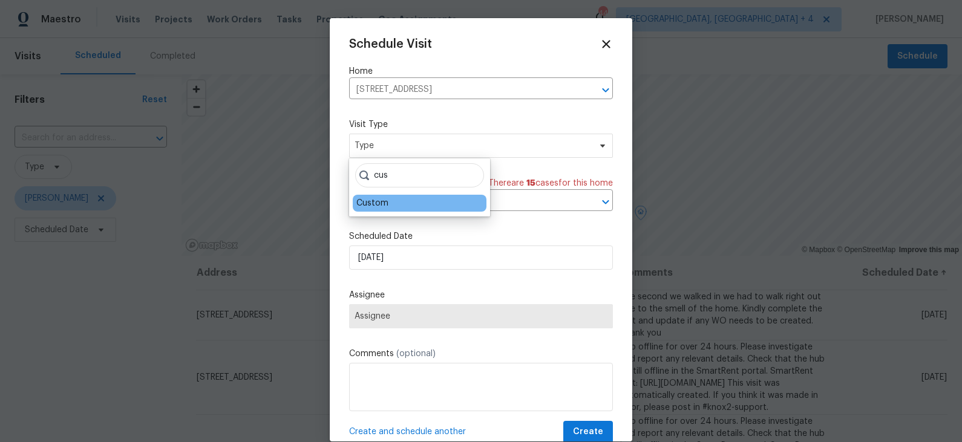
type input "cus"
click at [396, 204] on div "Custom" at bounding box center [420, 203] width 134 height 17
click at [376, 206] on div "Custom" at bounding box center [372, 203] width 32 height 12
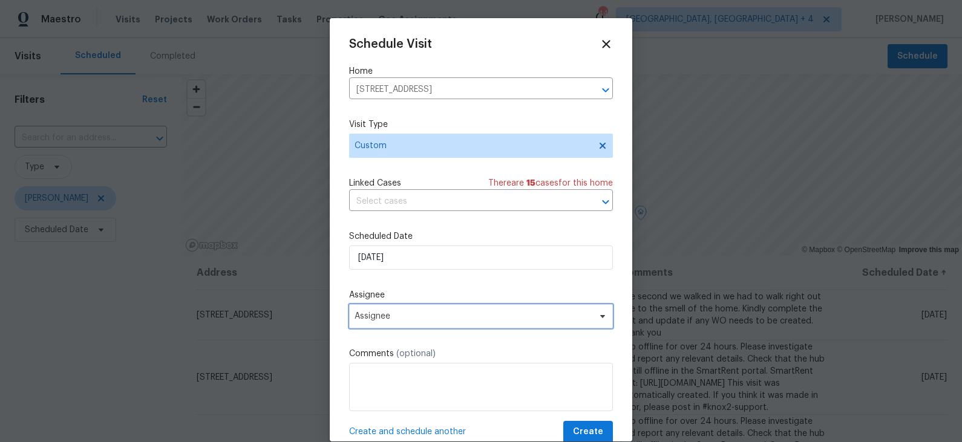
click at [420, 321] on span "Assignee" at bounding box center [472, 317] width 237 height 10
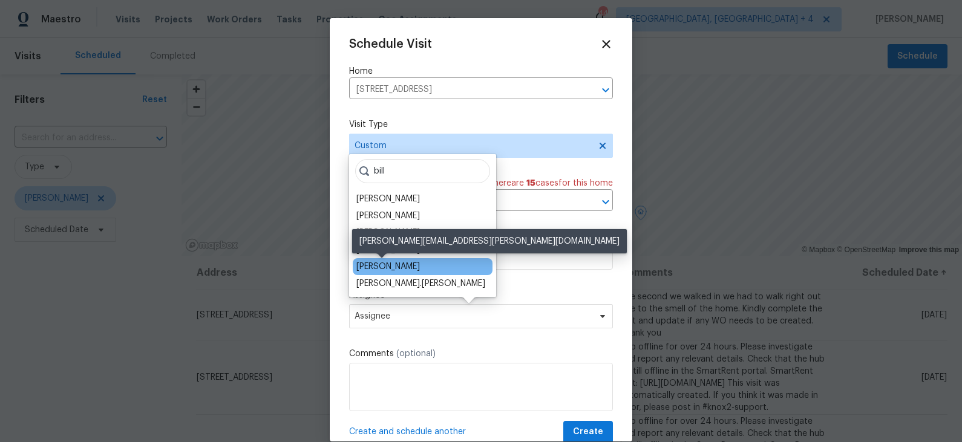
type input "bill"
click at [403, 267] on div "[PERSON_NAME]" at bounding box center [388, 267] width 64 height 12
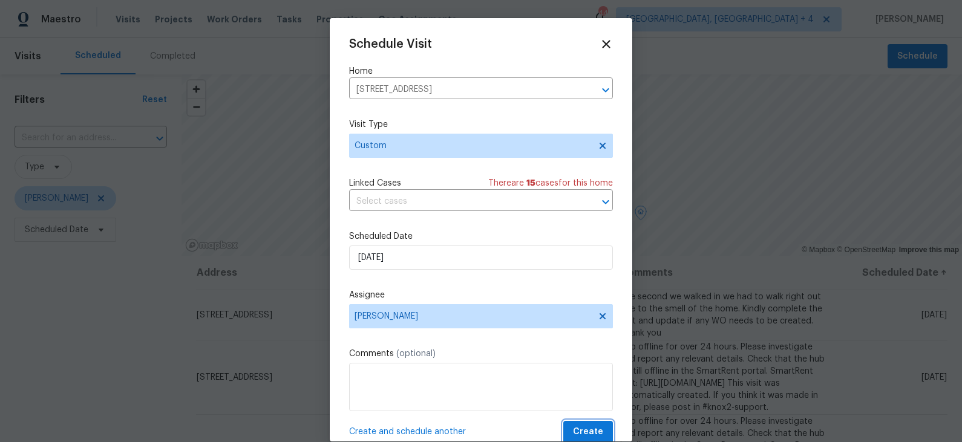
click at [603, 434] on button "Create" at bounding box center [588, 432] width 50 height 22
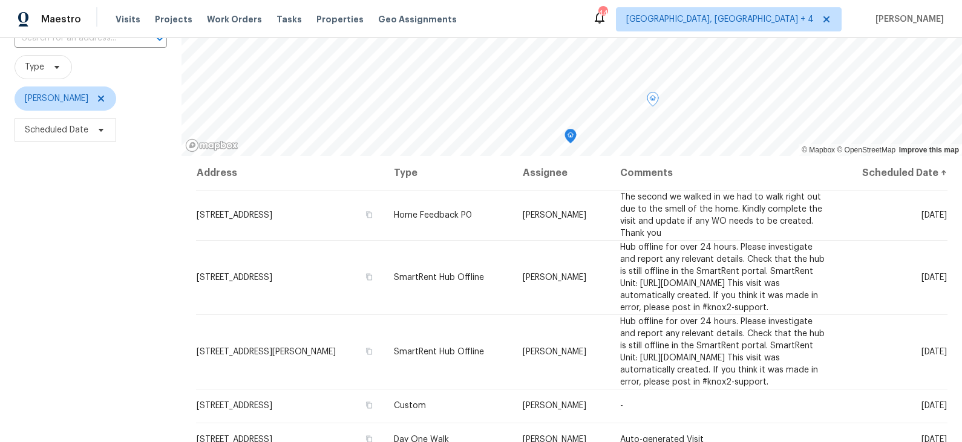
scroll to position [101, 0]
